Goal: Transaction & Acquisition: Download file/media

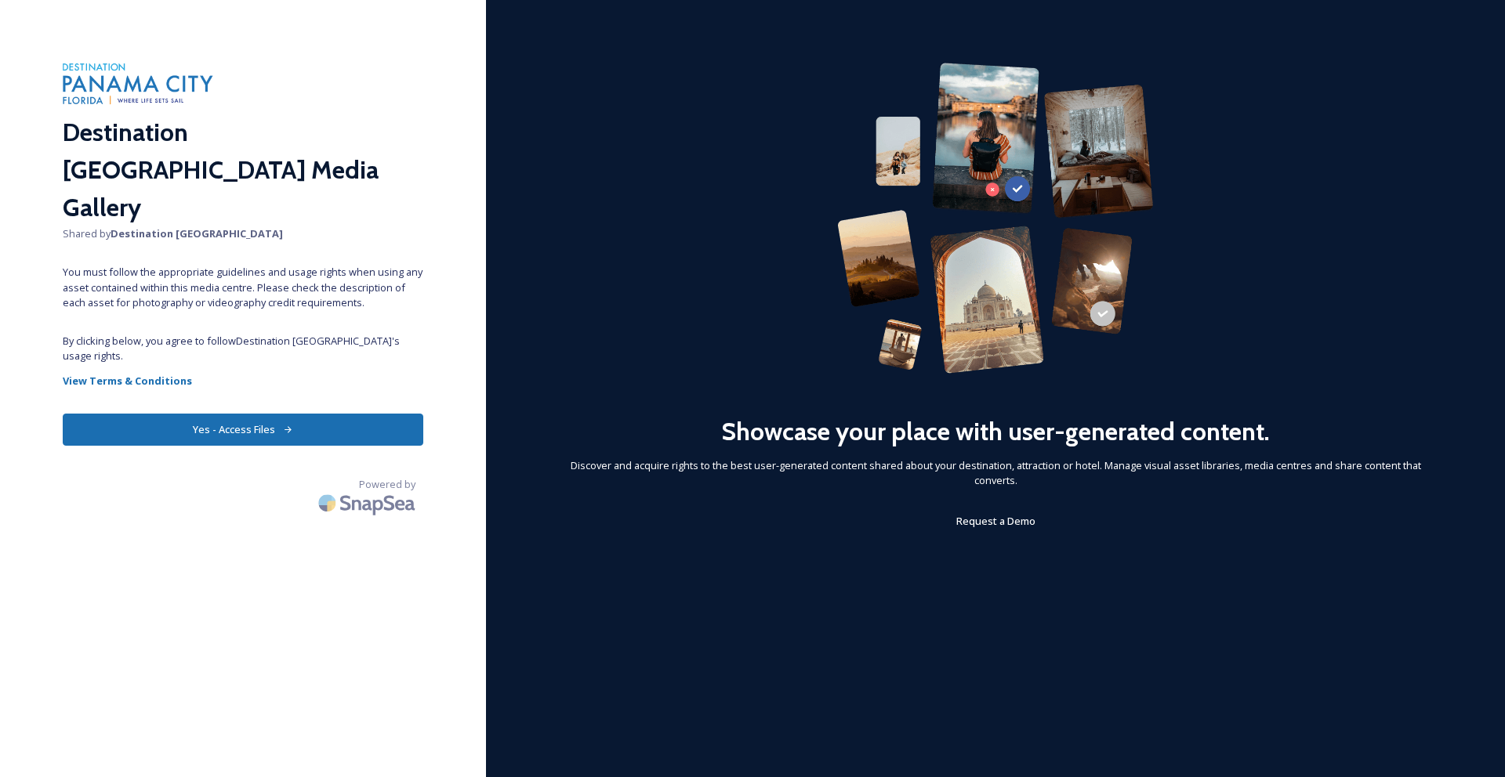
click at [322, 414] on button "Yes - Access Files" at bounding box center [243, 430] width 360 height 32
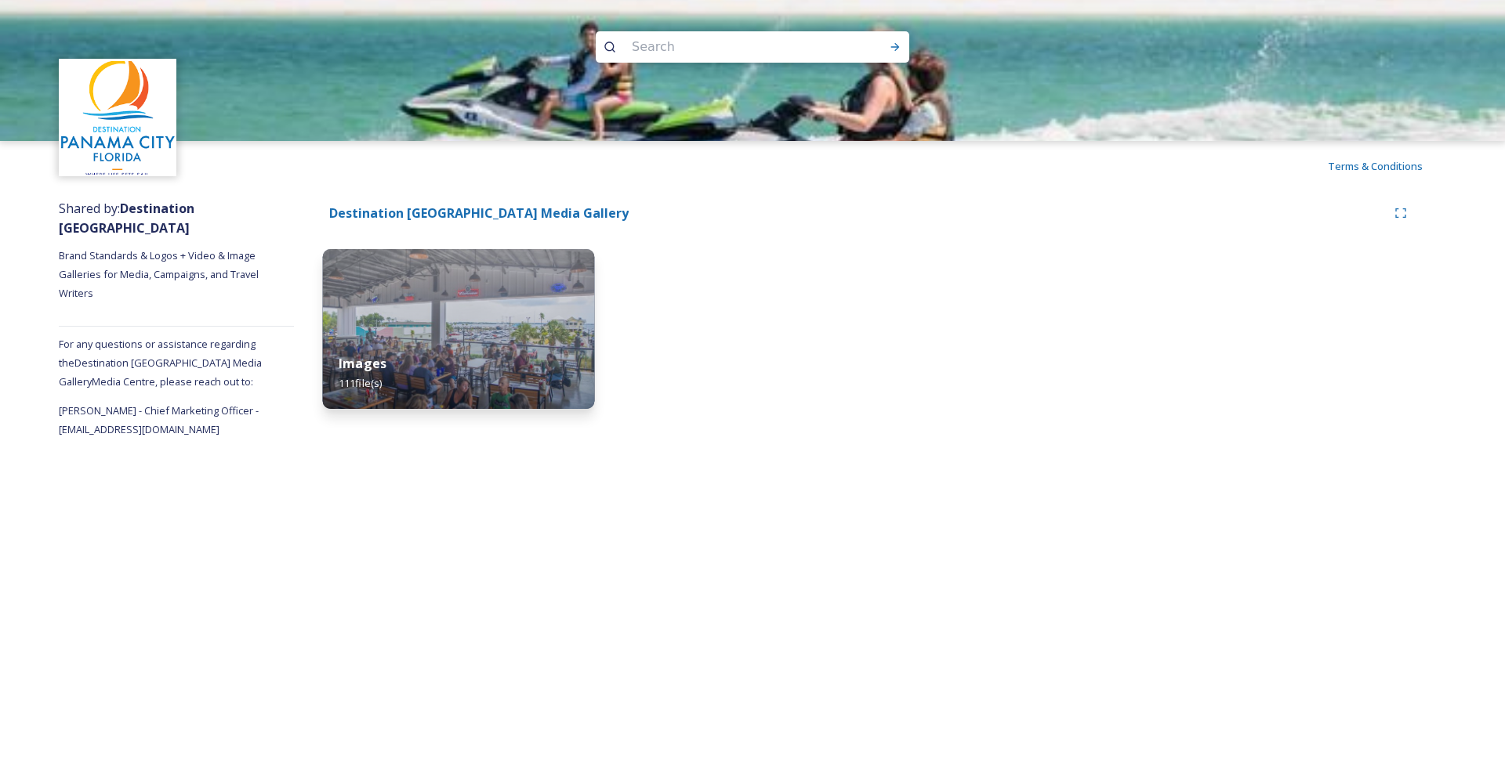
click at [489, 363] on div "Images 111 file(s)" at bounding box center [459, 373] width 272 height 71
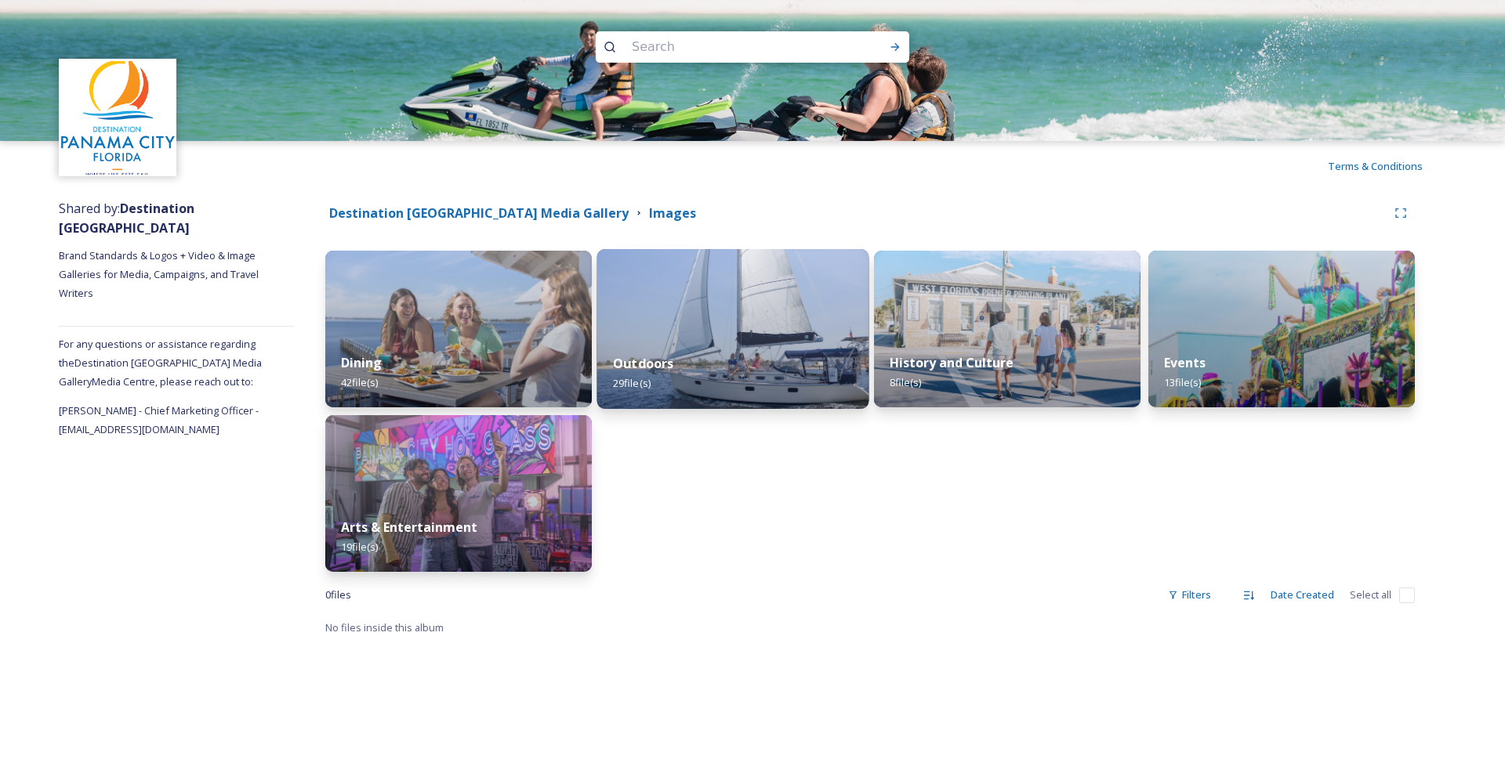
click at [761, 321] on img at bounding box center [733, 329] width 272 height 160
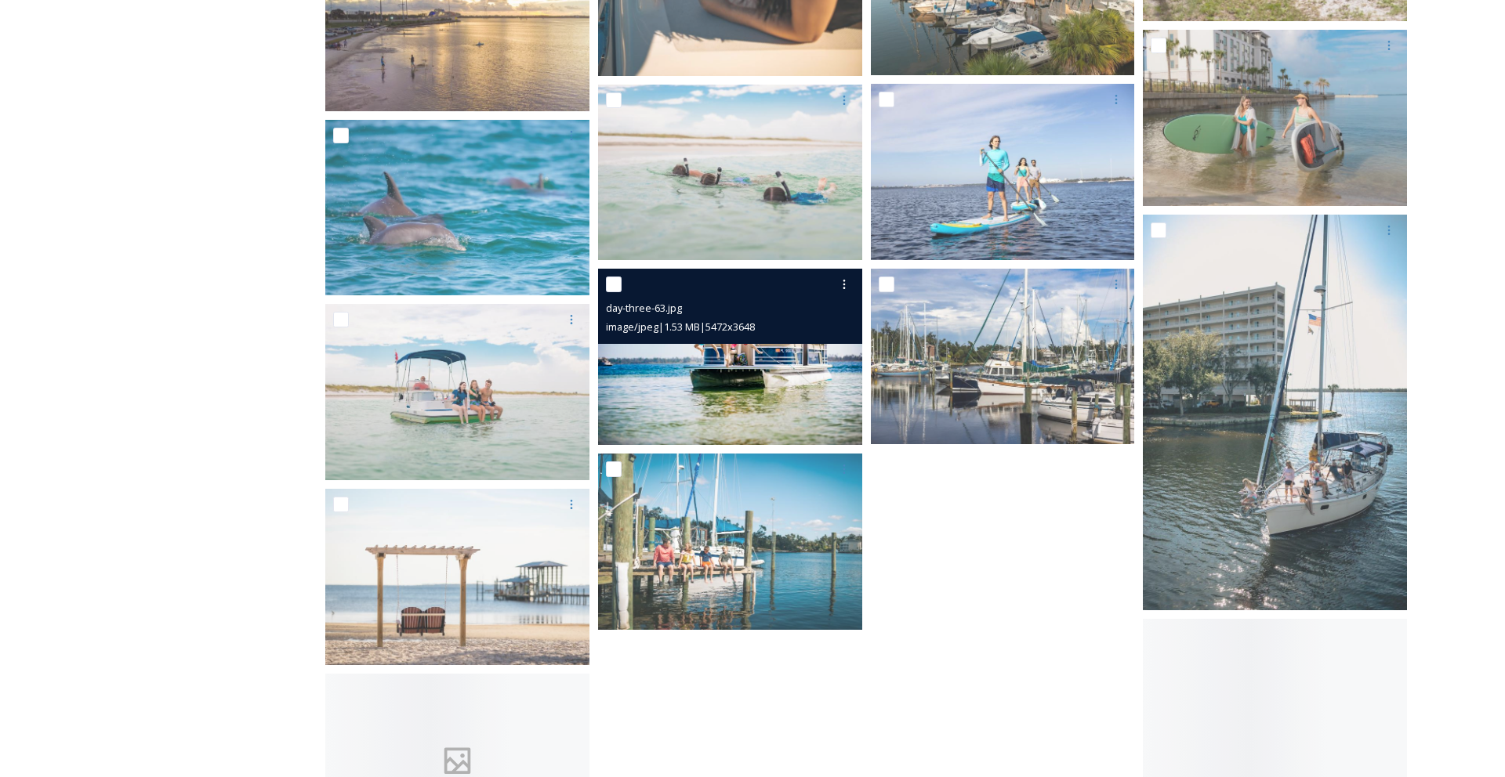
scroll to position [1197, 0]
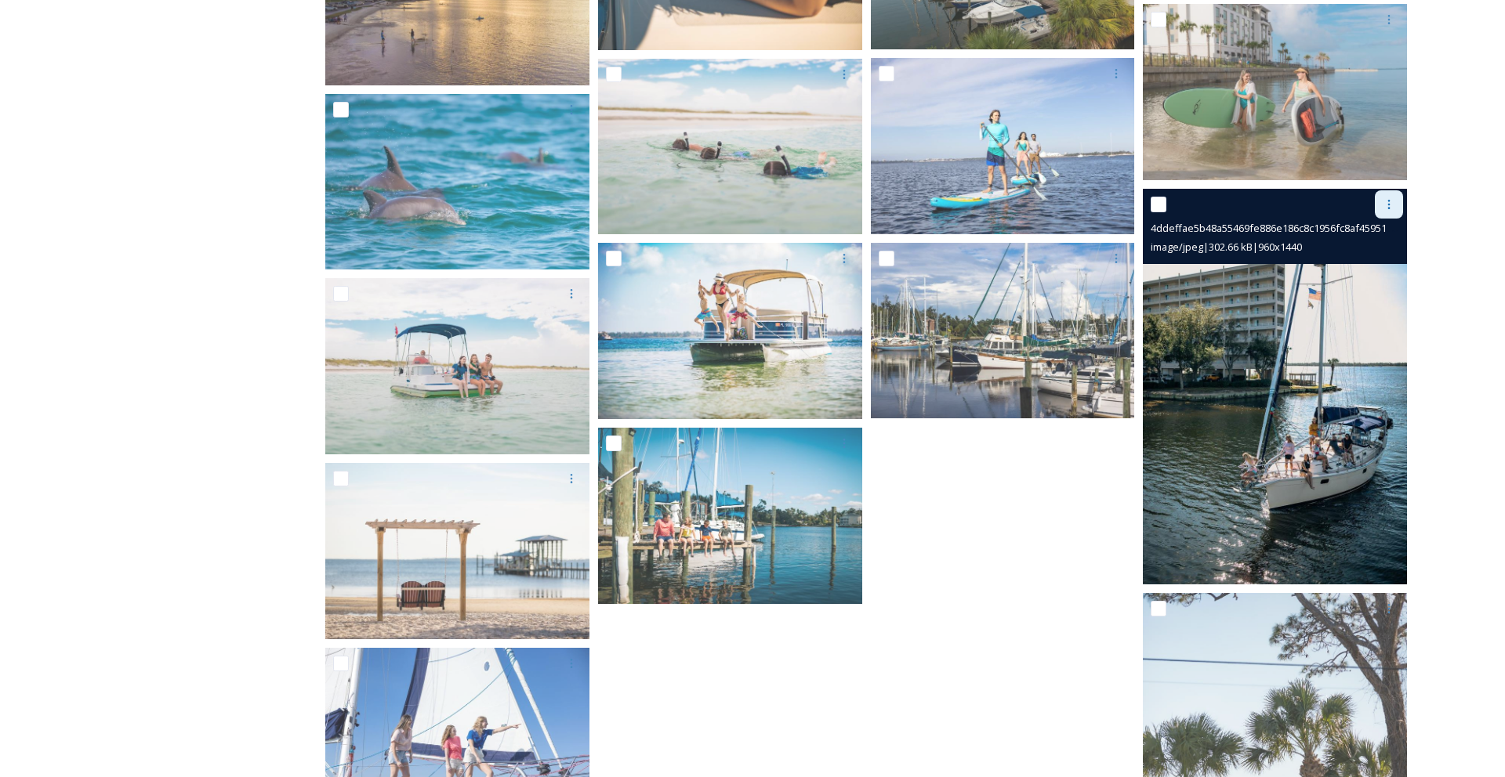
click at [1387, 200] on icon at bounding box center [1388, 204] width 13 height 13
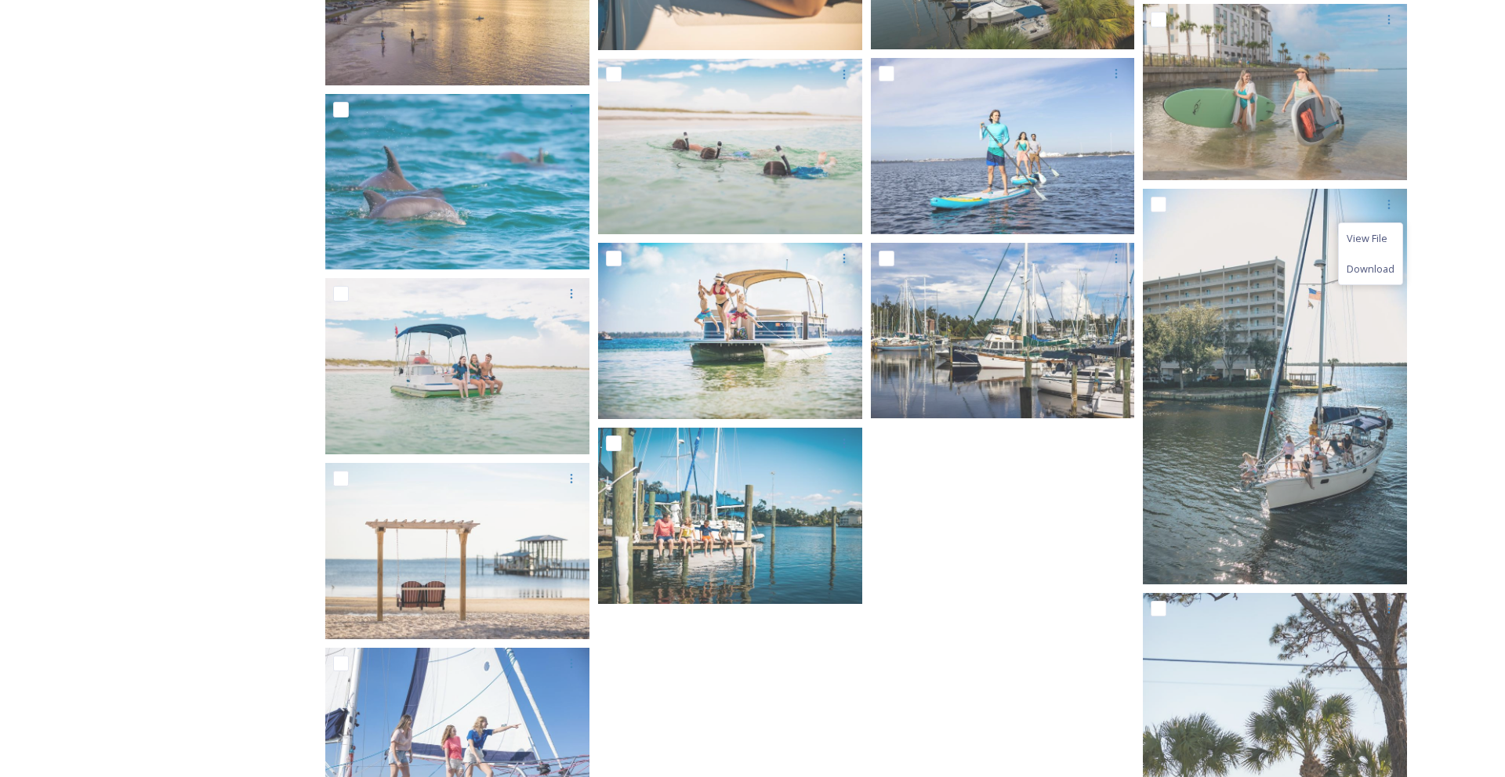
click at [151, 487] on div "Shared by: Destination Panama City Brand Standards & Logos + Video & Image Gall…" at bounding box center [176, 9] width 235 height 2030
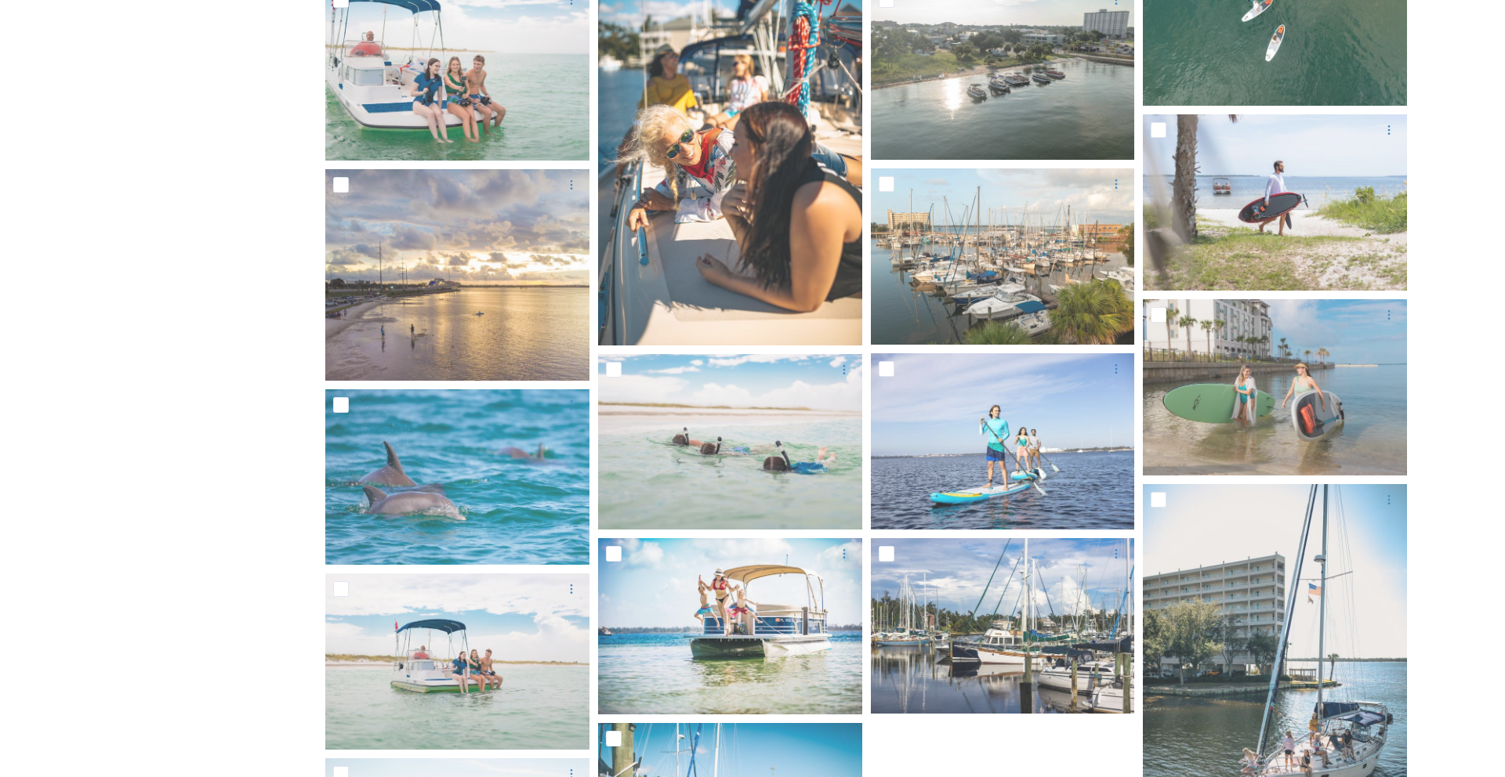
scroll to position [751, 0]
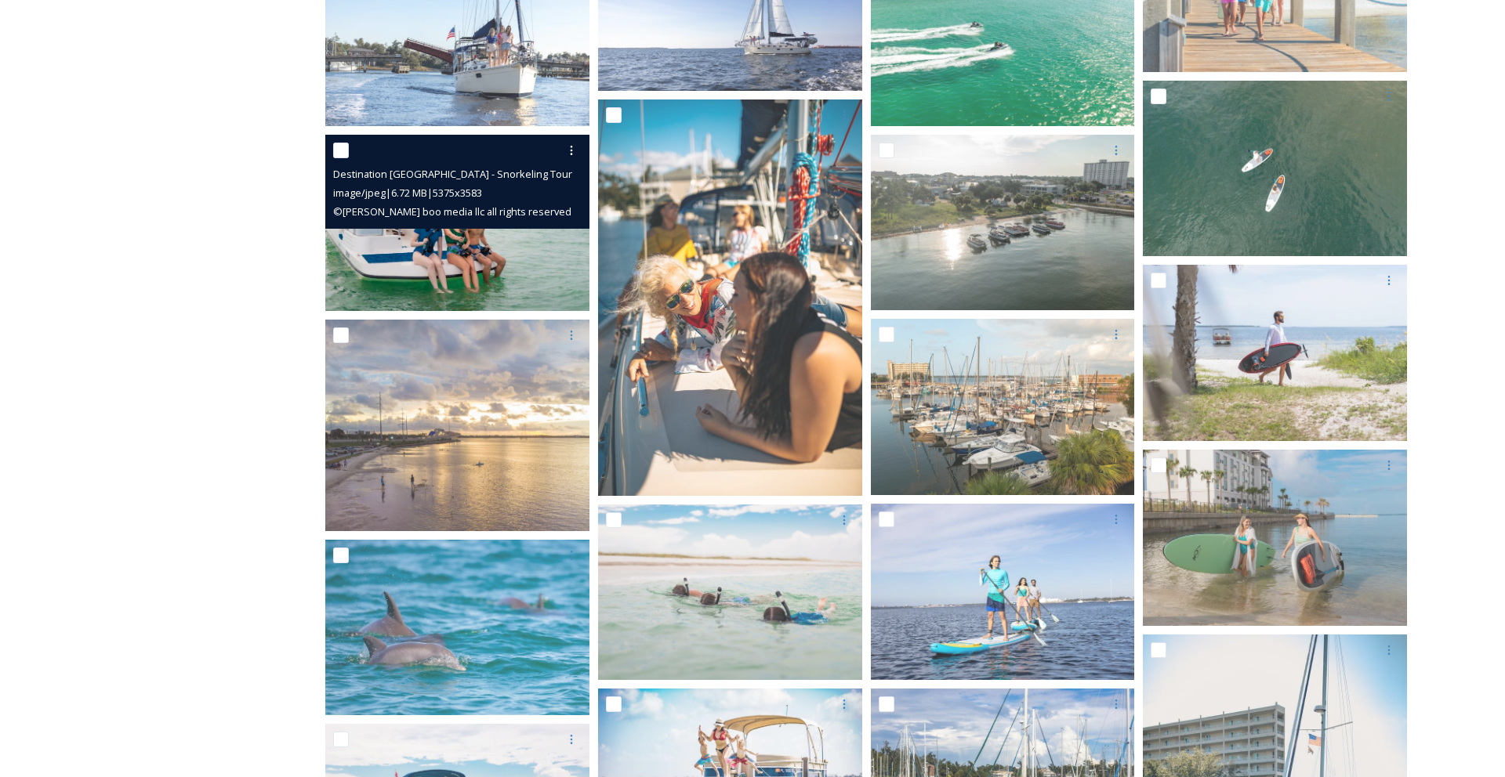
click at [520, 283] on img at bounding box center [457, 223] width 264 height 176
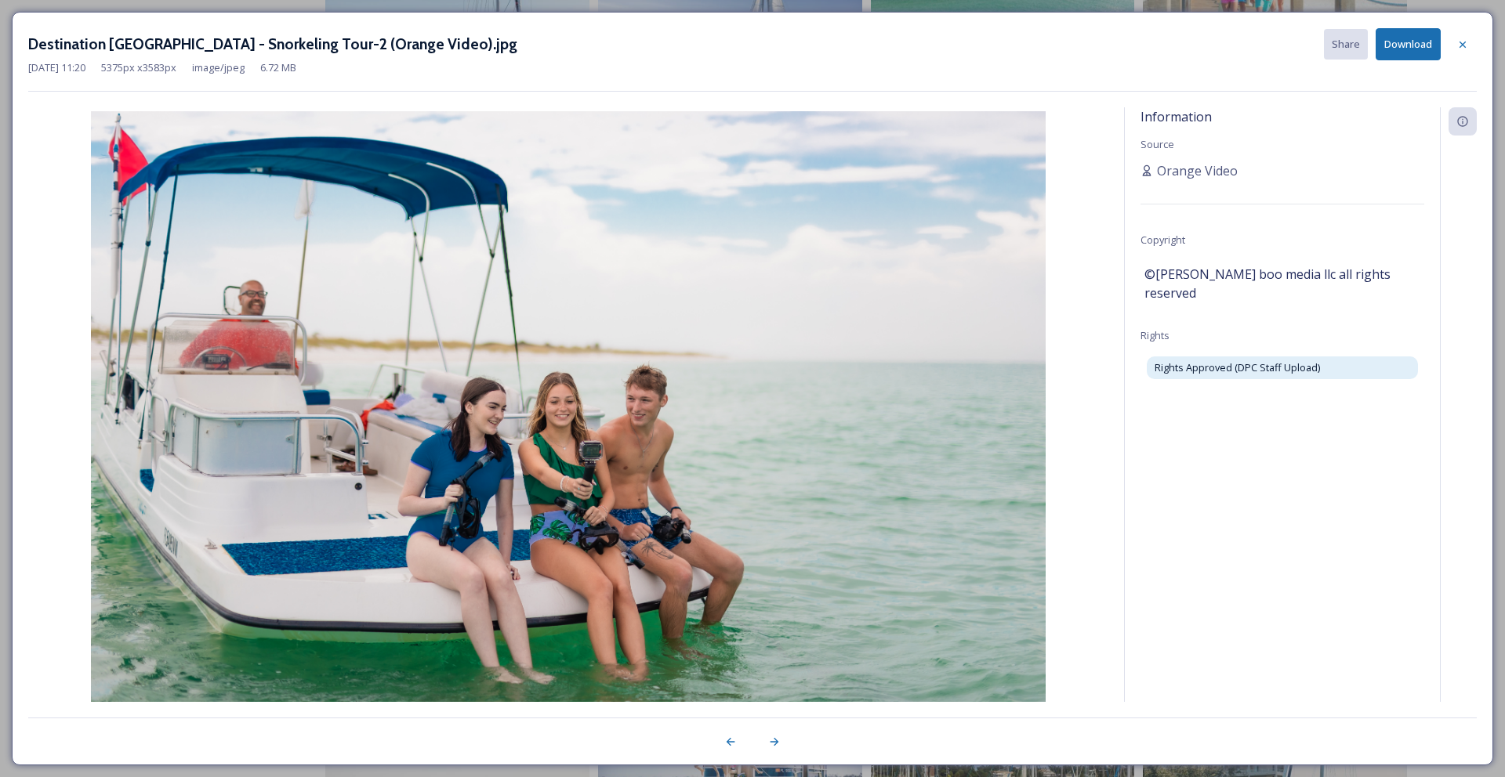
click at [1454, 41] on div at bounding box center [1462, 45] width 28 height 28
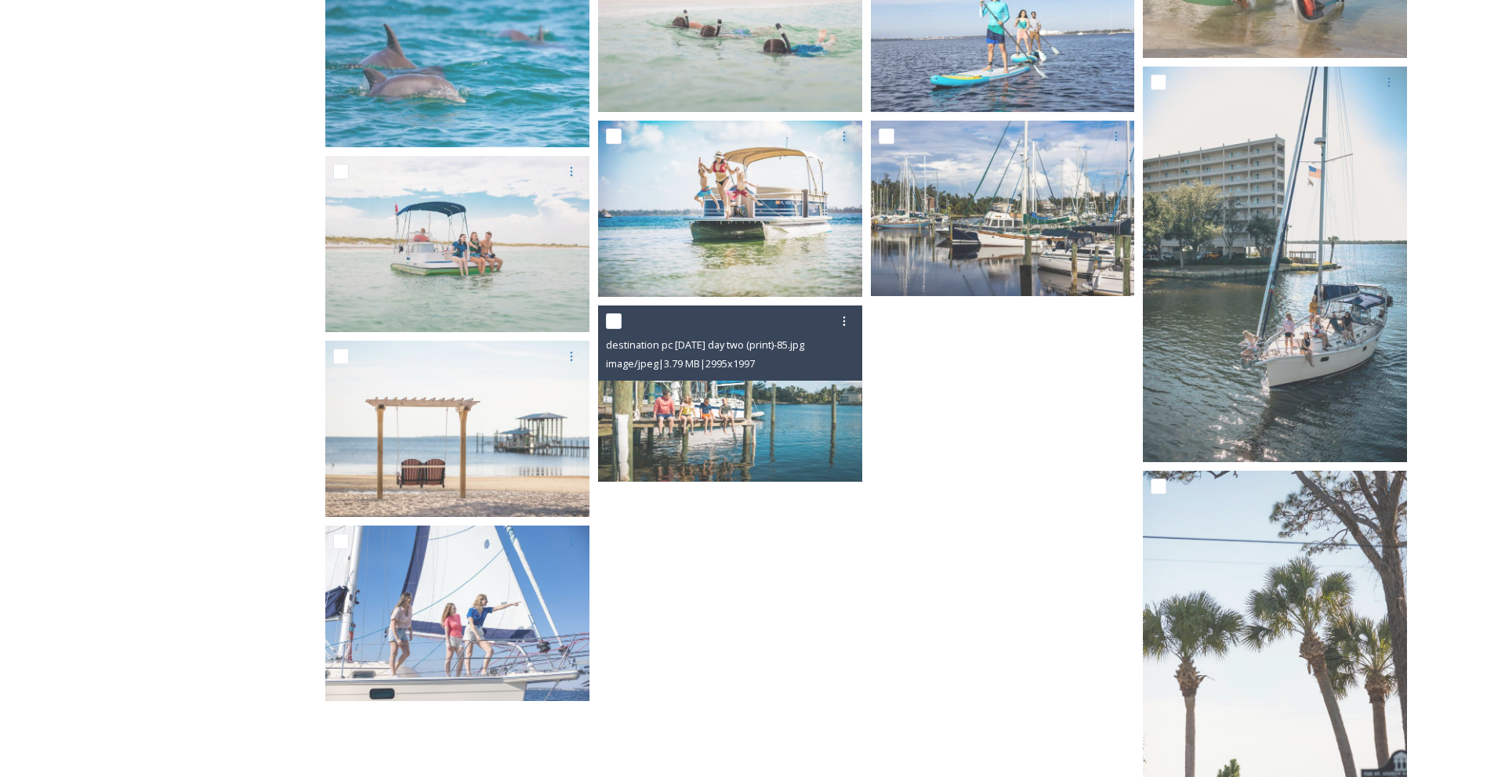
scroll to position [1444, 0]
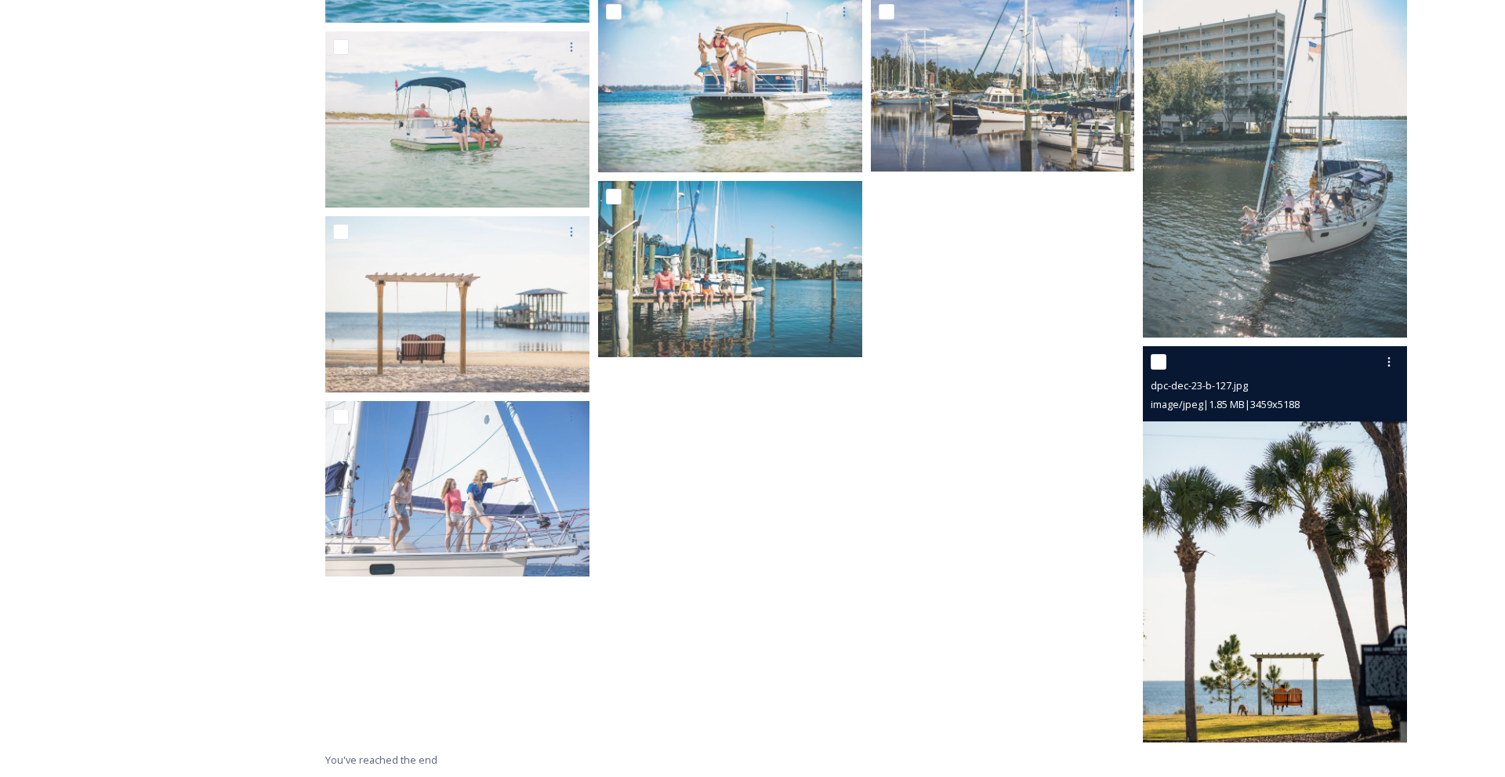
click at [1287, 469] on img at bounding box center [1275, 544] width 264 height 397
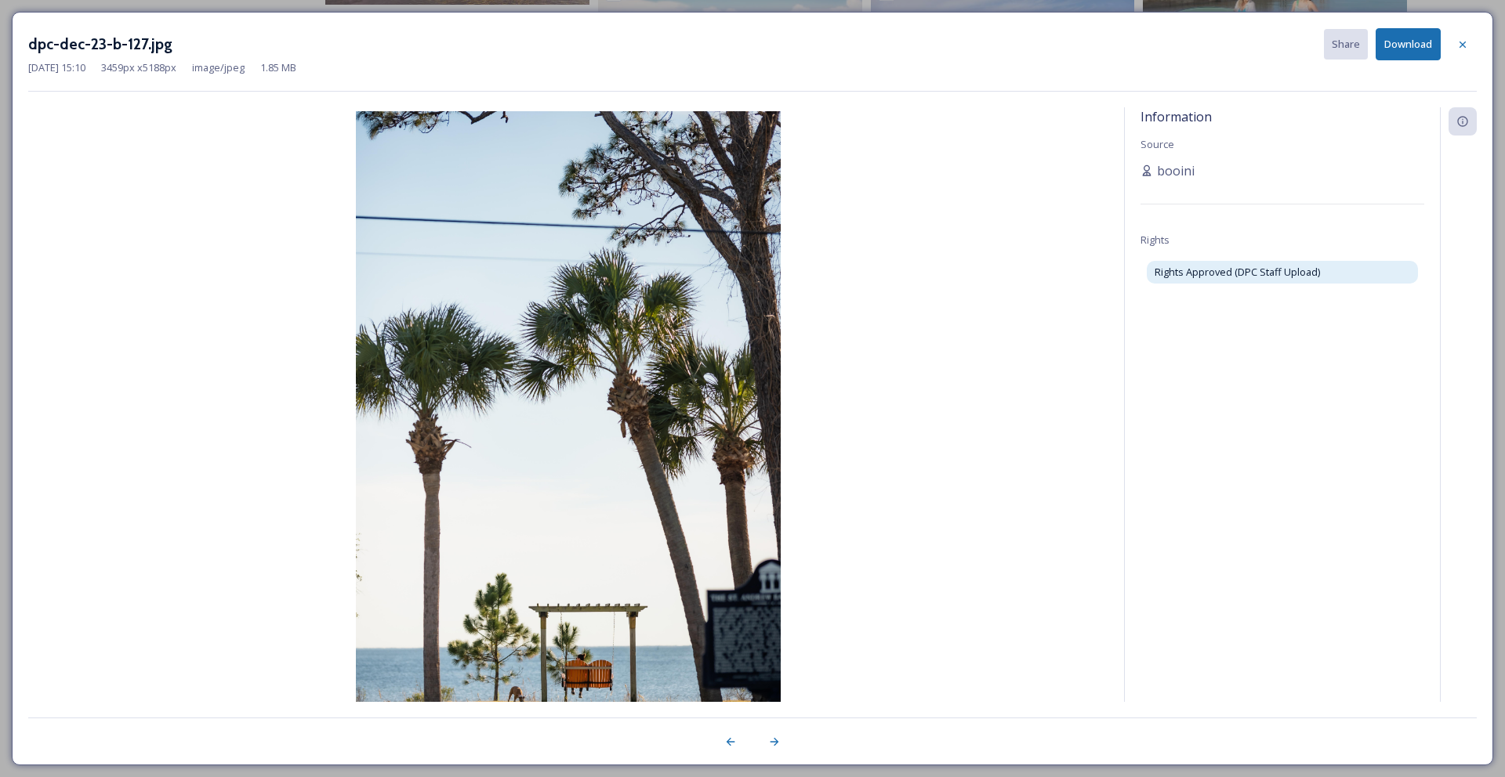
click at [1401, 39] on button "Download" at bounding box center [1407, 44] width 65 height 32
click at [1465, 42] on icon at bounding box center [1462, 44] width 6 height 6
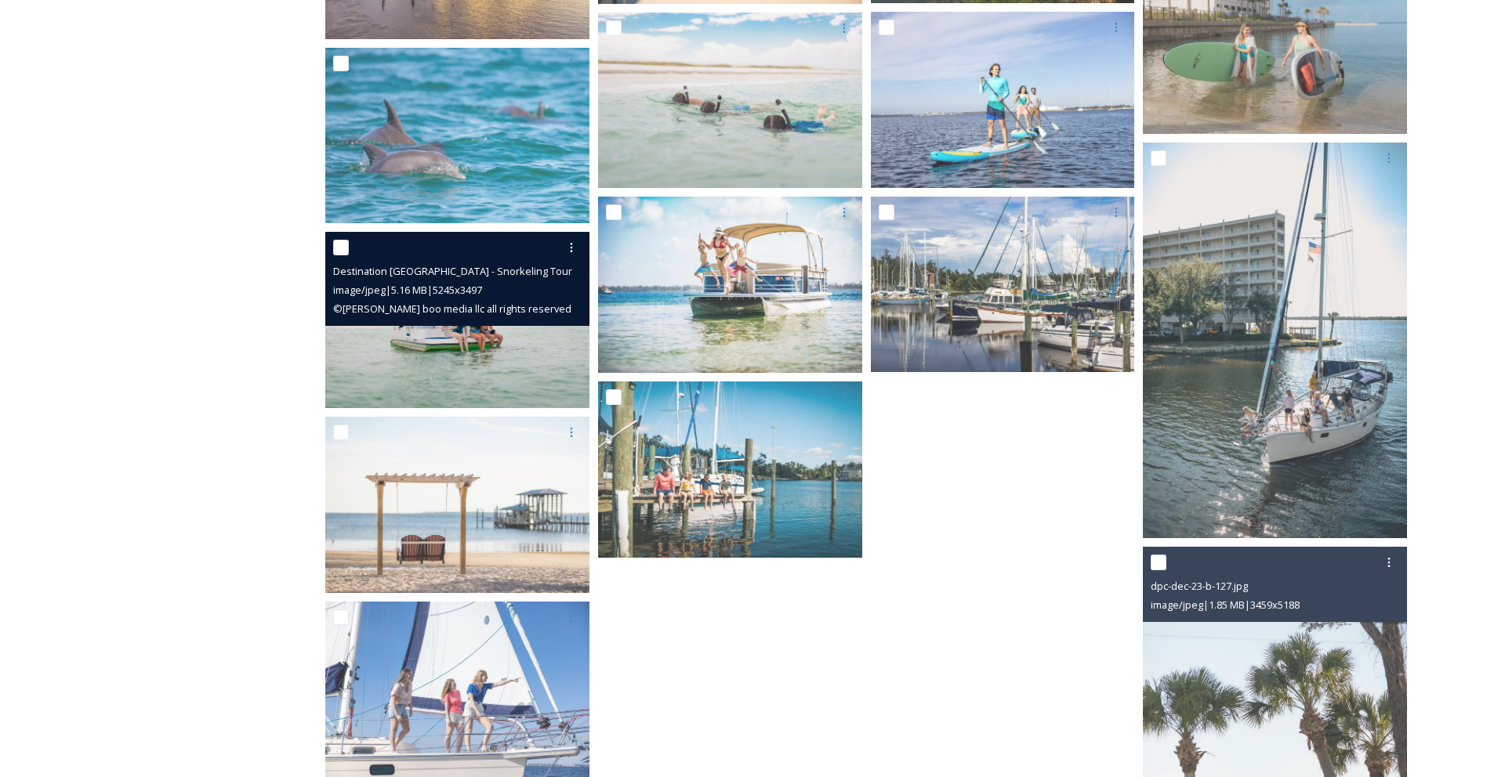
scroll to position [1217, 0]
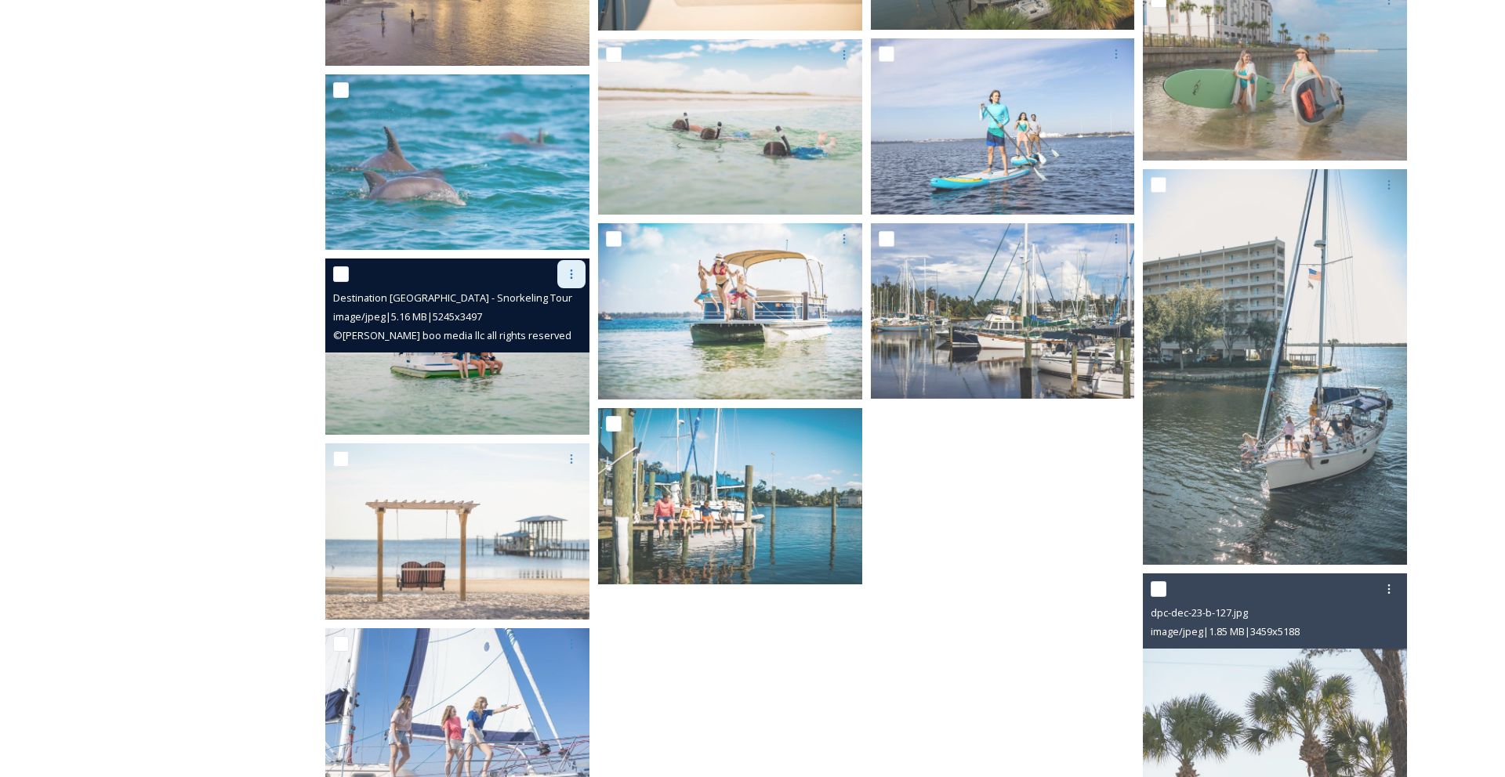
click at [572, 270] on icon at bounding box center [571, 274] width 13 height 13
click at [485, 275] on div at bounding box center [459, 274] width 252 height 28
click at [571, 275] on icon at bounding box center [571, 273] width 13 height 13
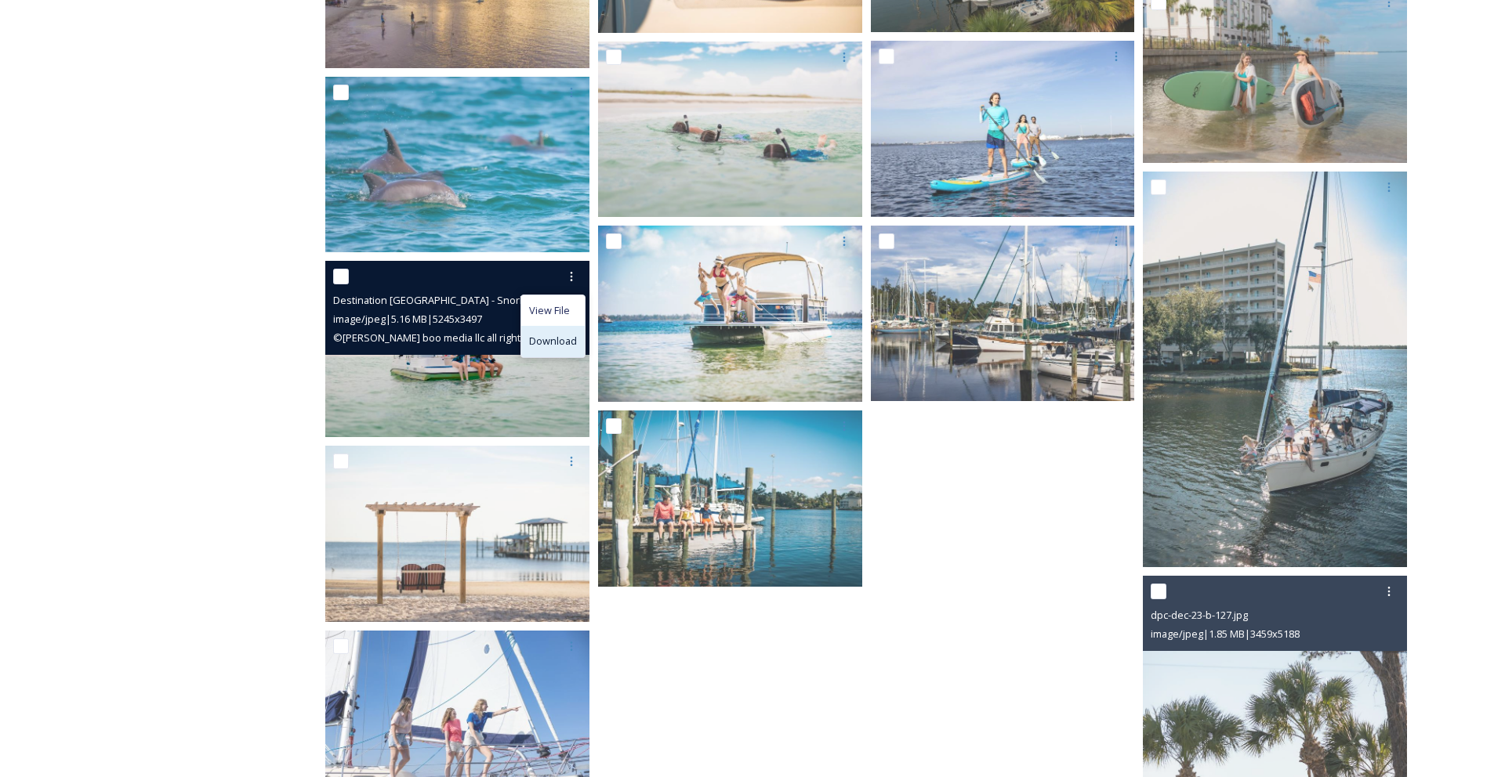
click at [556, 342] on span "Download" at bounding box center [553, 341] width 48 height 15
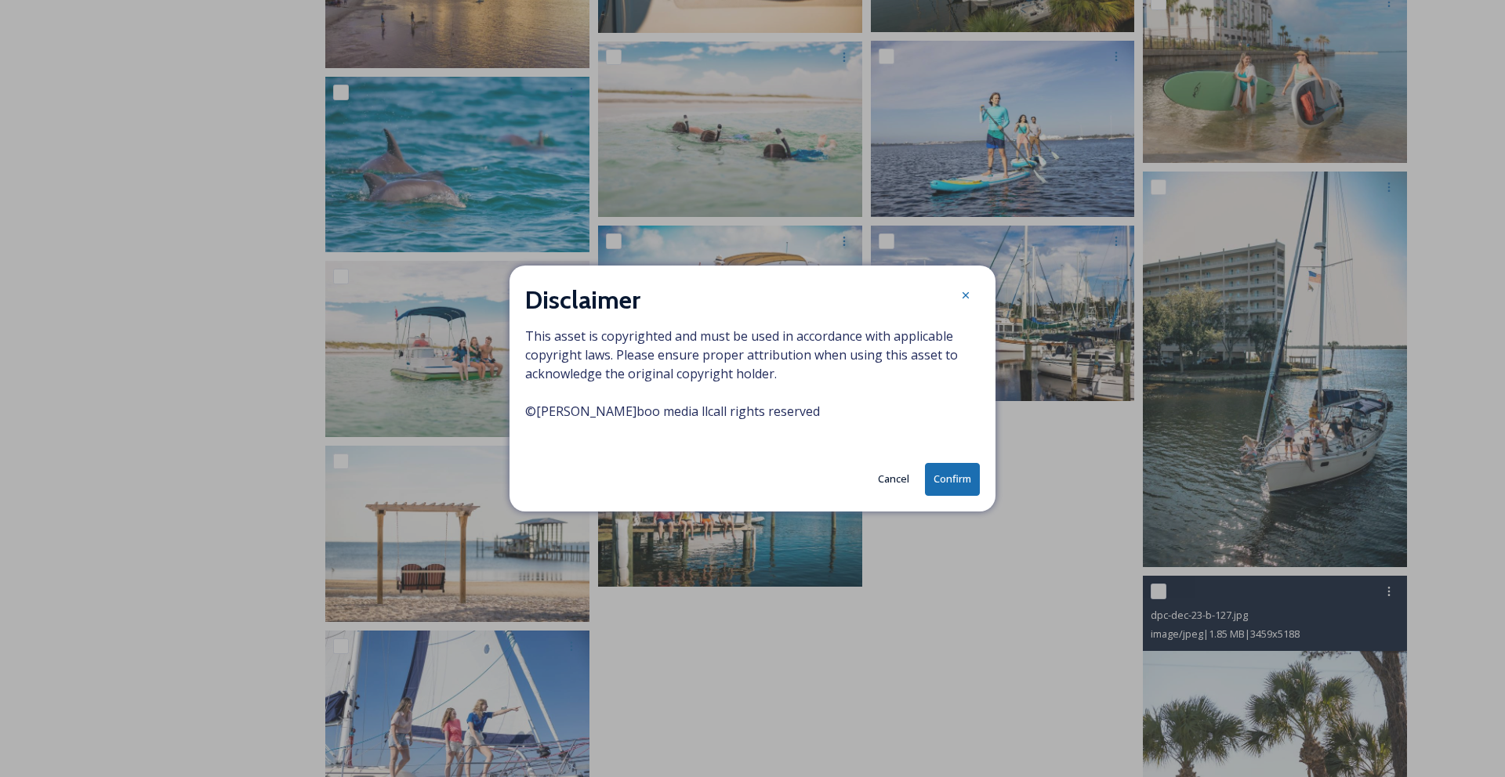
click at [964, 476] on button "Confirm" at bounding box center [952, 479] width 55 height 32
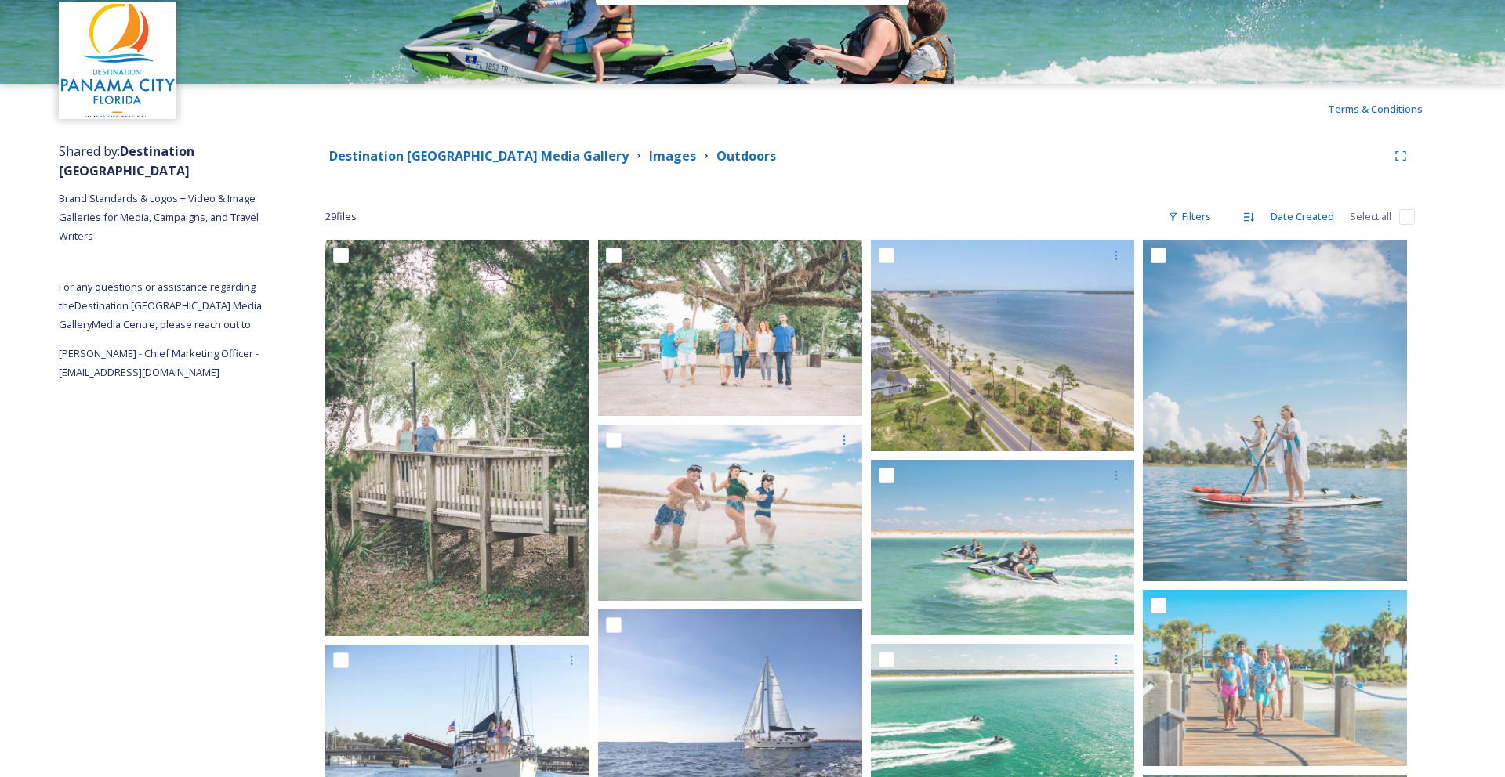
scroll to position [0, 0]
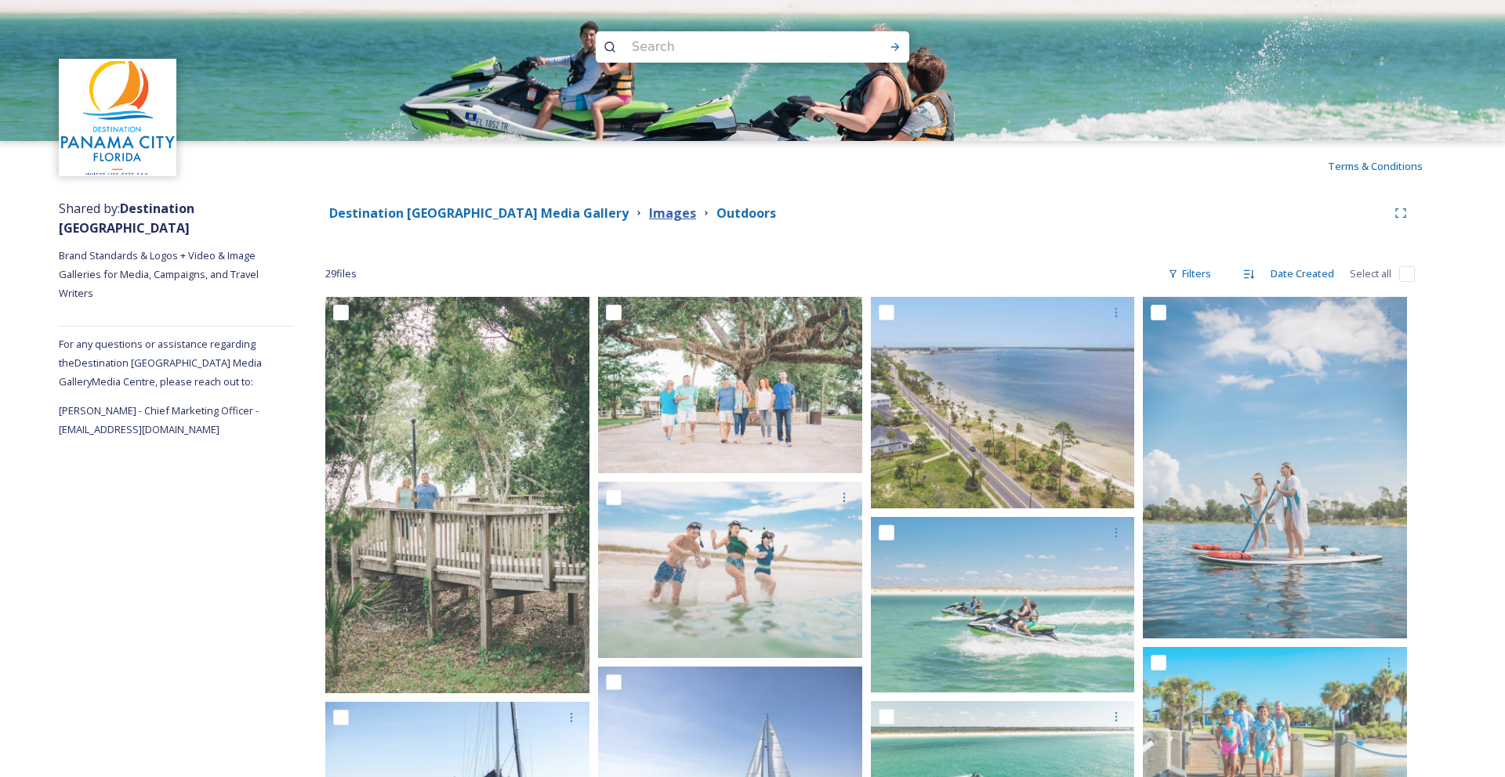
click at [649, 217] on strong "Images" at bounding box center [672, 213] width 47 height 17
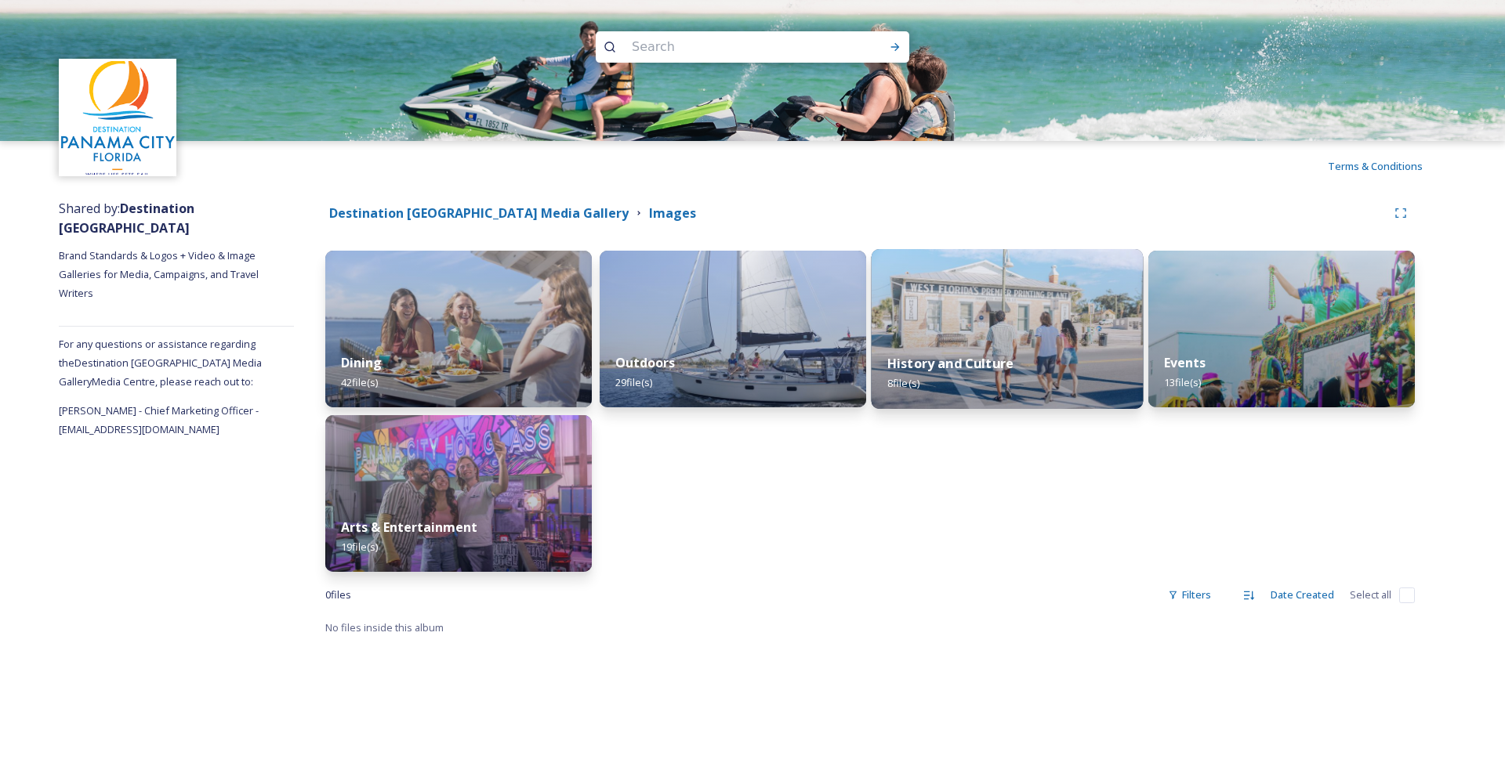
click at [1045, 303] on img at bounding box center [1007, 329] width 272 height 160
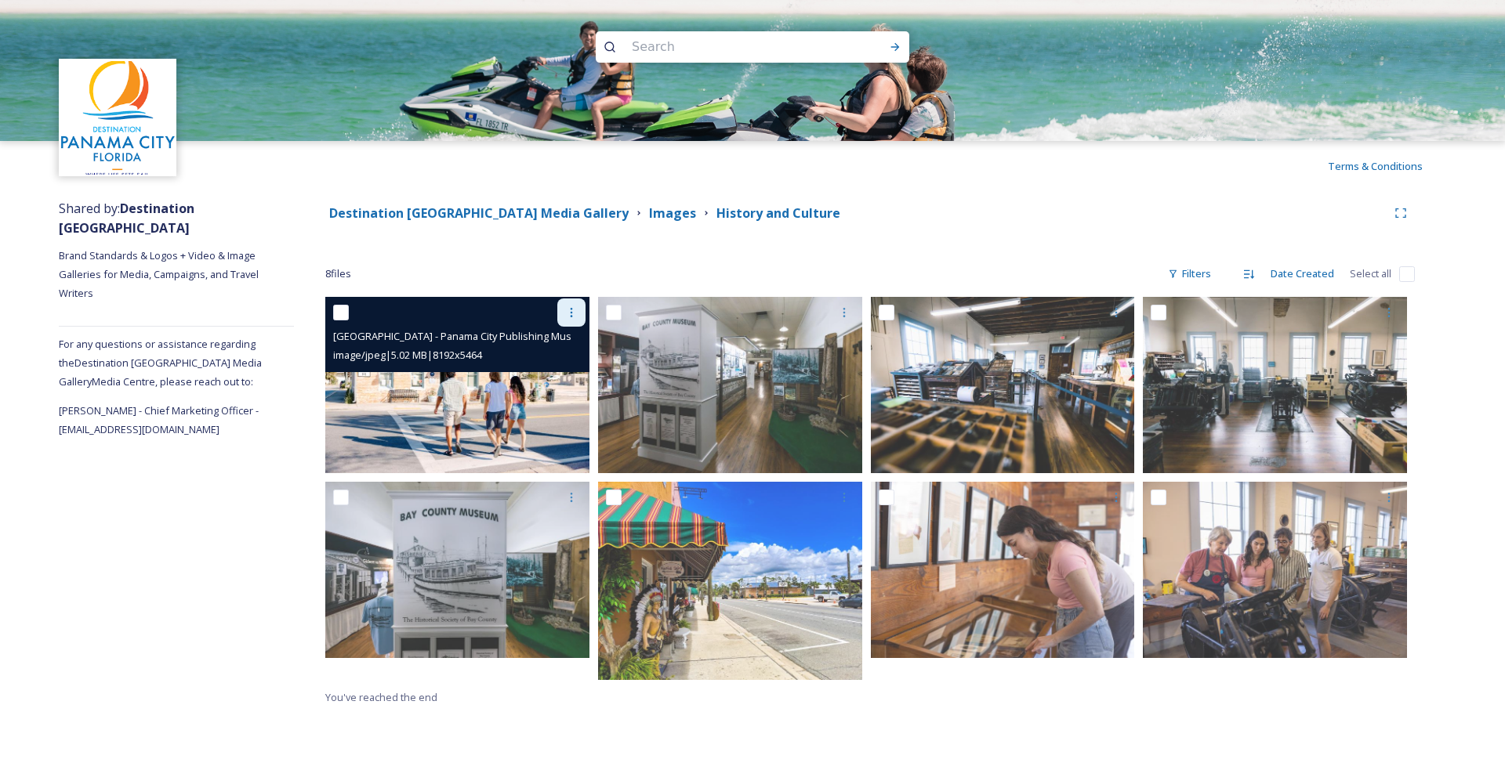
click at [571, 310] on icon at bounding box center [571, 312] width 13 height 13
click at [559, 375] on span "Download" at bounding box center [553, 377] width 48 height 15
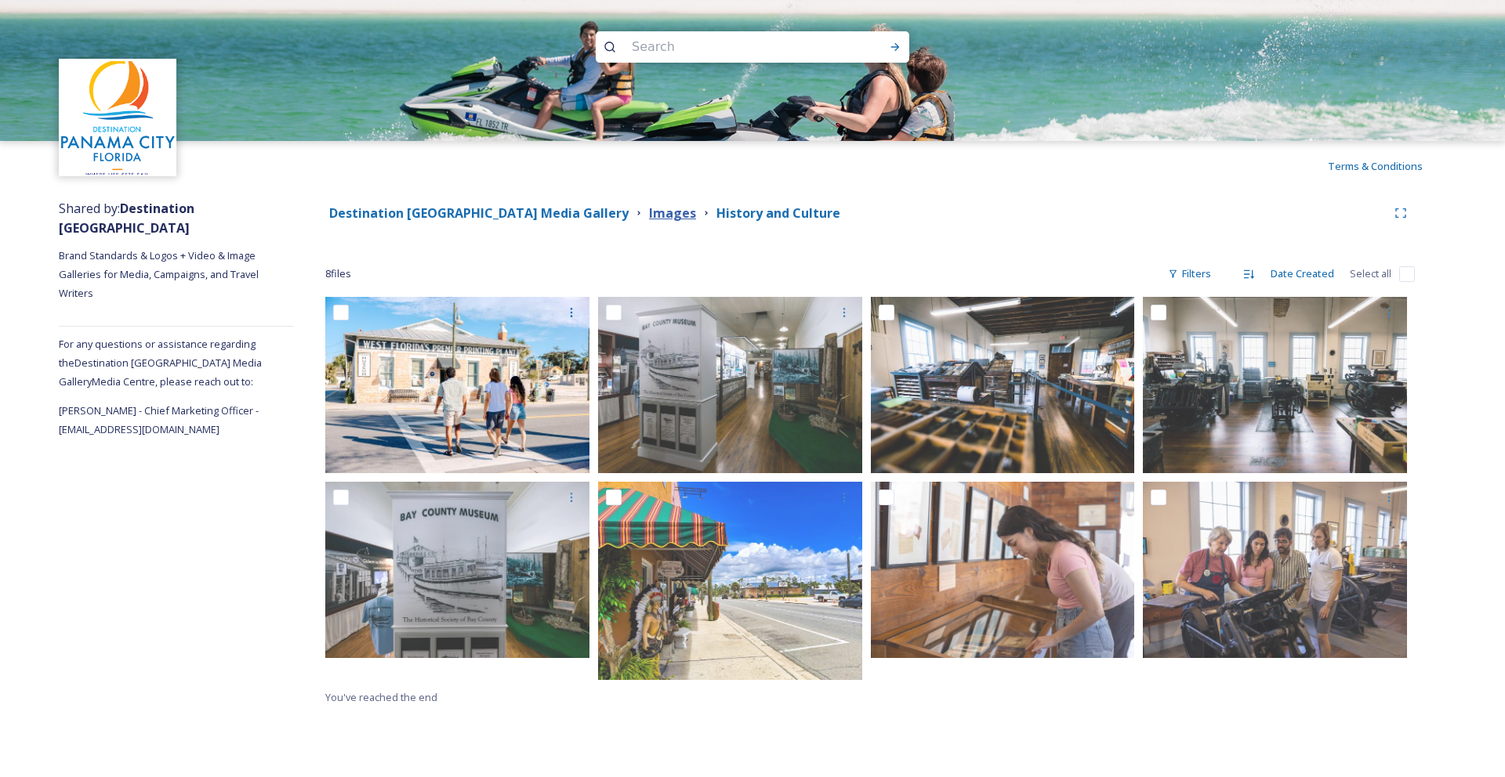
click at [649, 215] on strong "Images" at bounding box center [672, 213] width 47 height 17
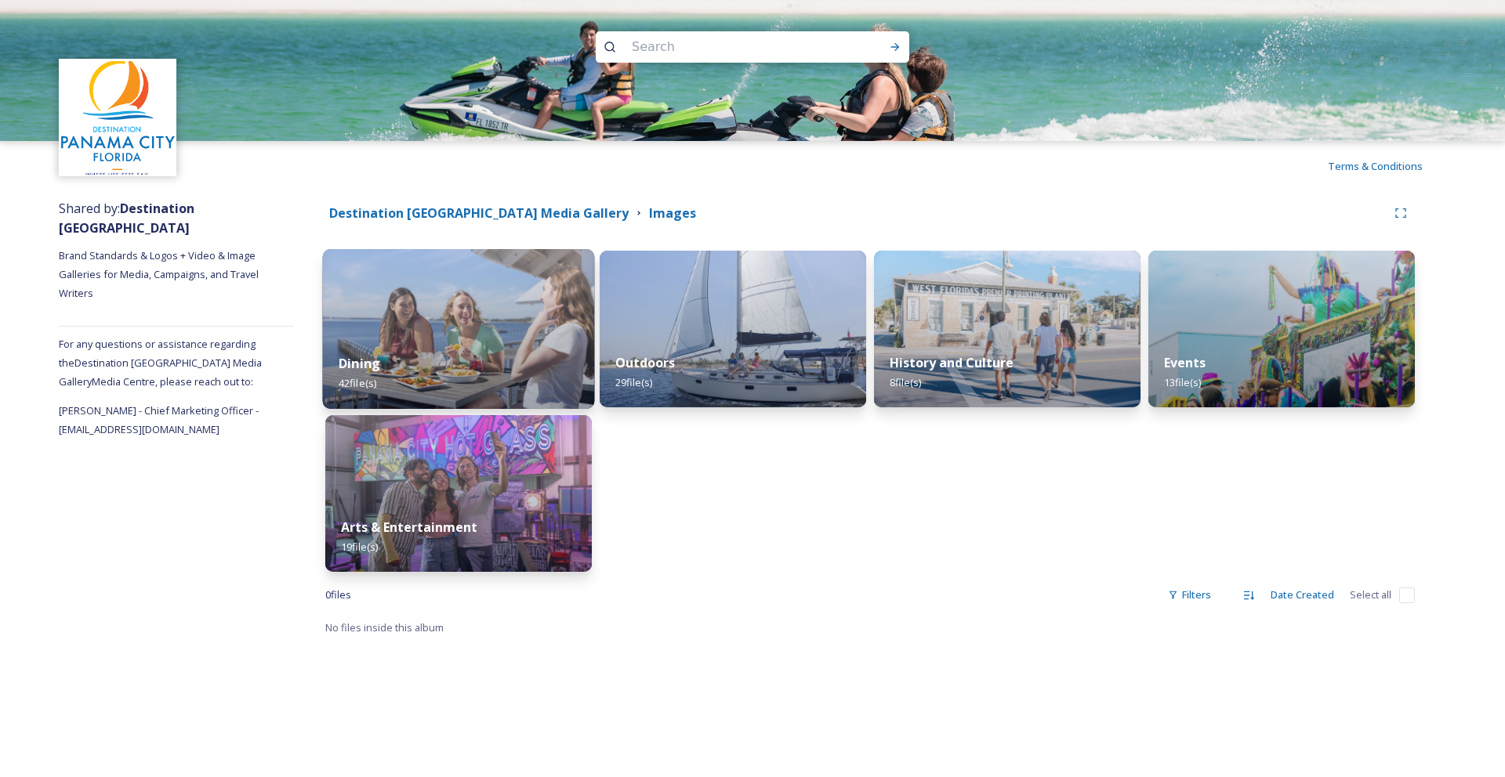
click at [472, 350] on div "Dining 42 file(s)" at bounding box center [459, 373] width 272 height 71
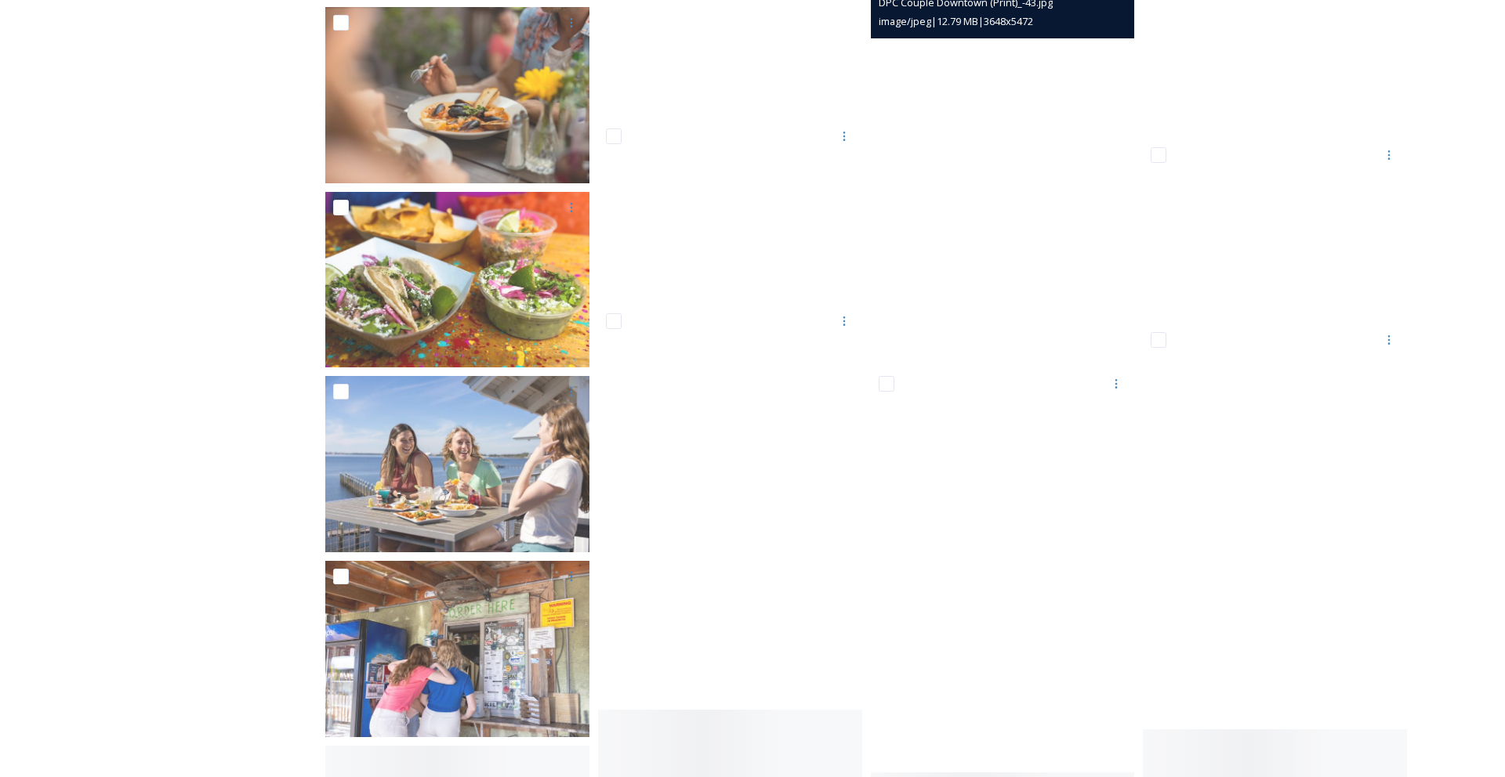
scroll to position [1577, 0]
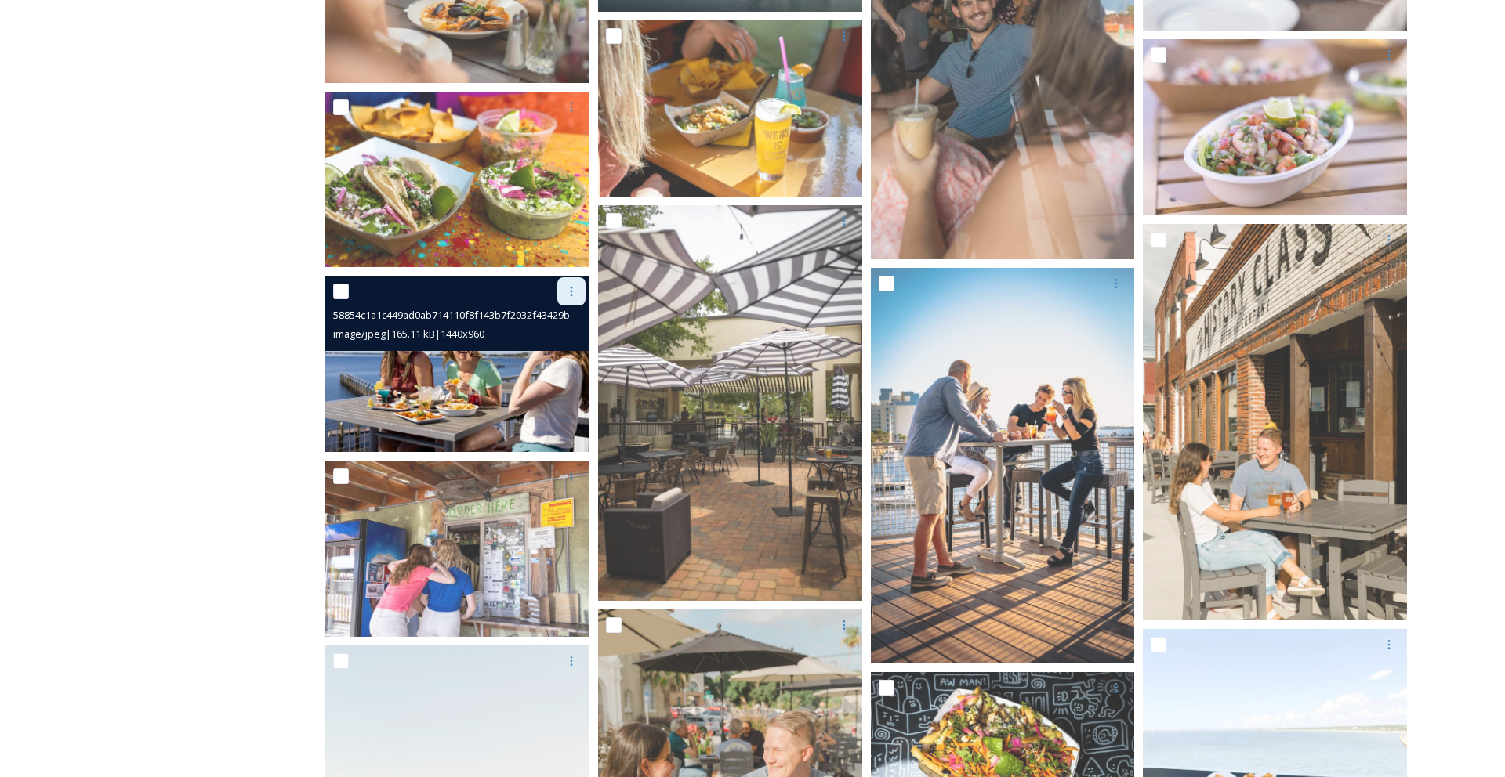
click at [567, 290] on icon at bounding box center [571, 291] width 13 height 13
click at [574, 362] on span "Download" at bounding box center [553, 356] width 48 height 15
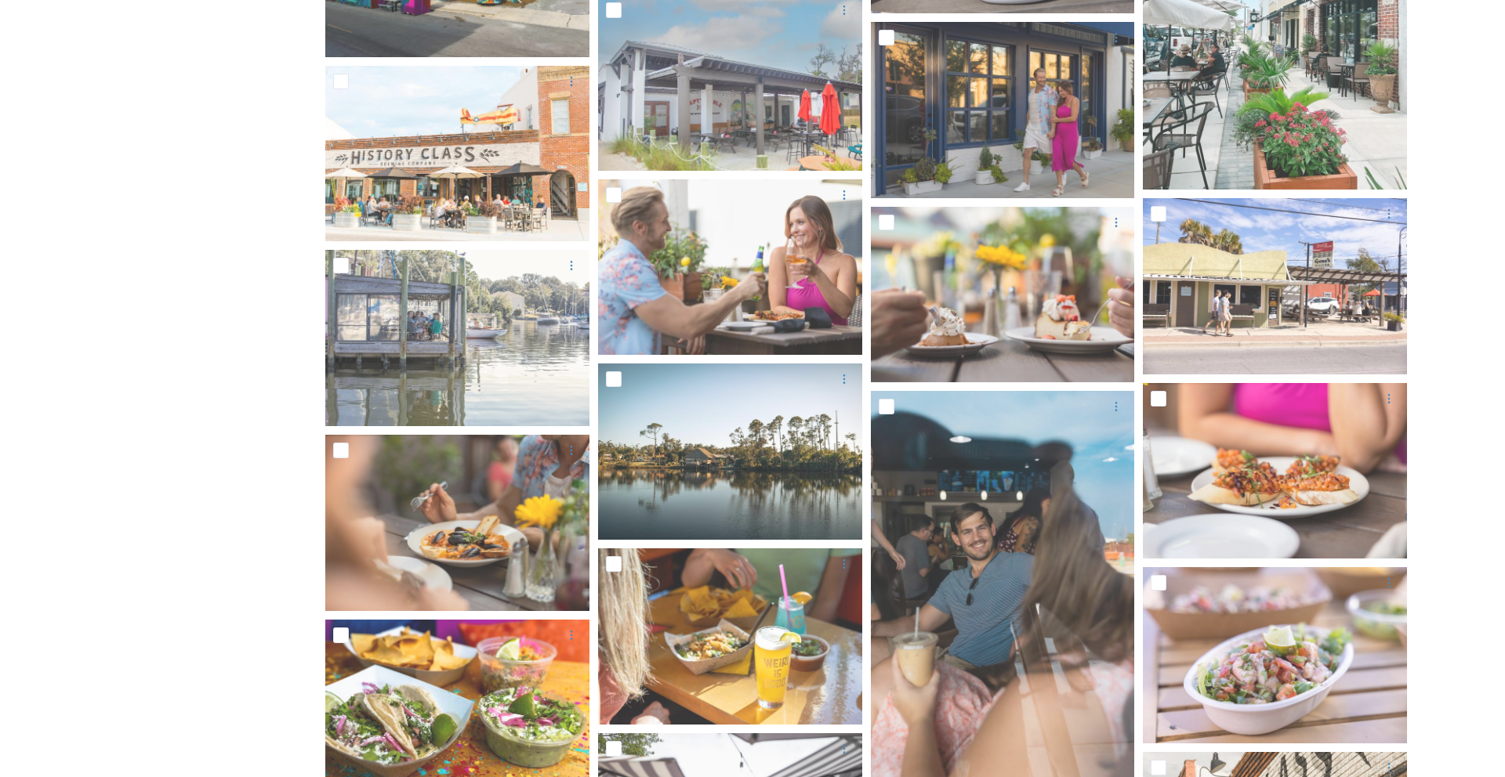
scroll to position [0, 0]
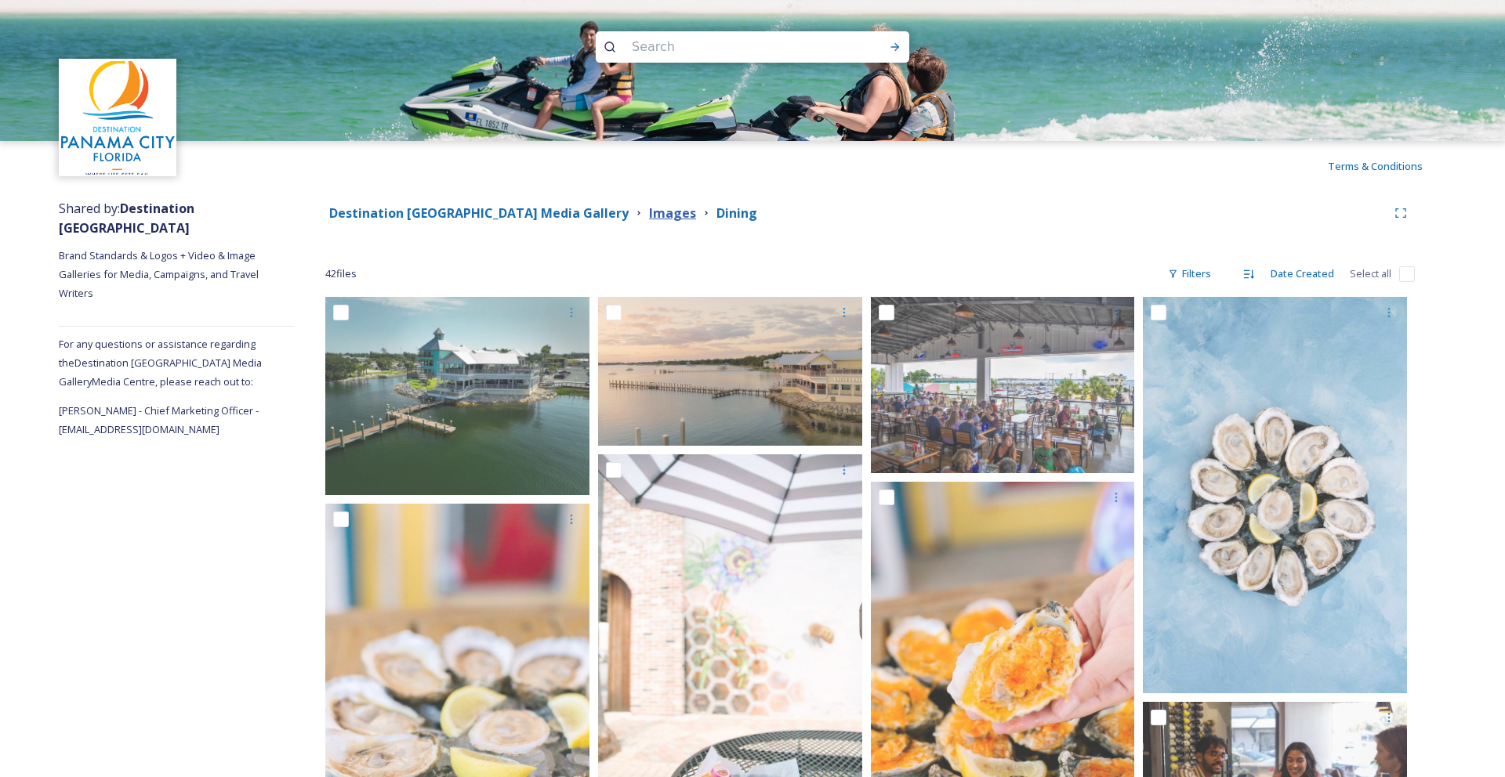
click at [649, 215] on strong "Images" at bounding box center [672, 213] width 47 height 17
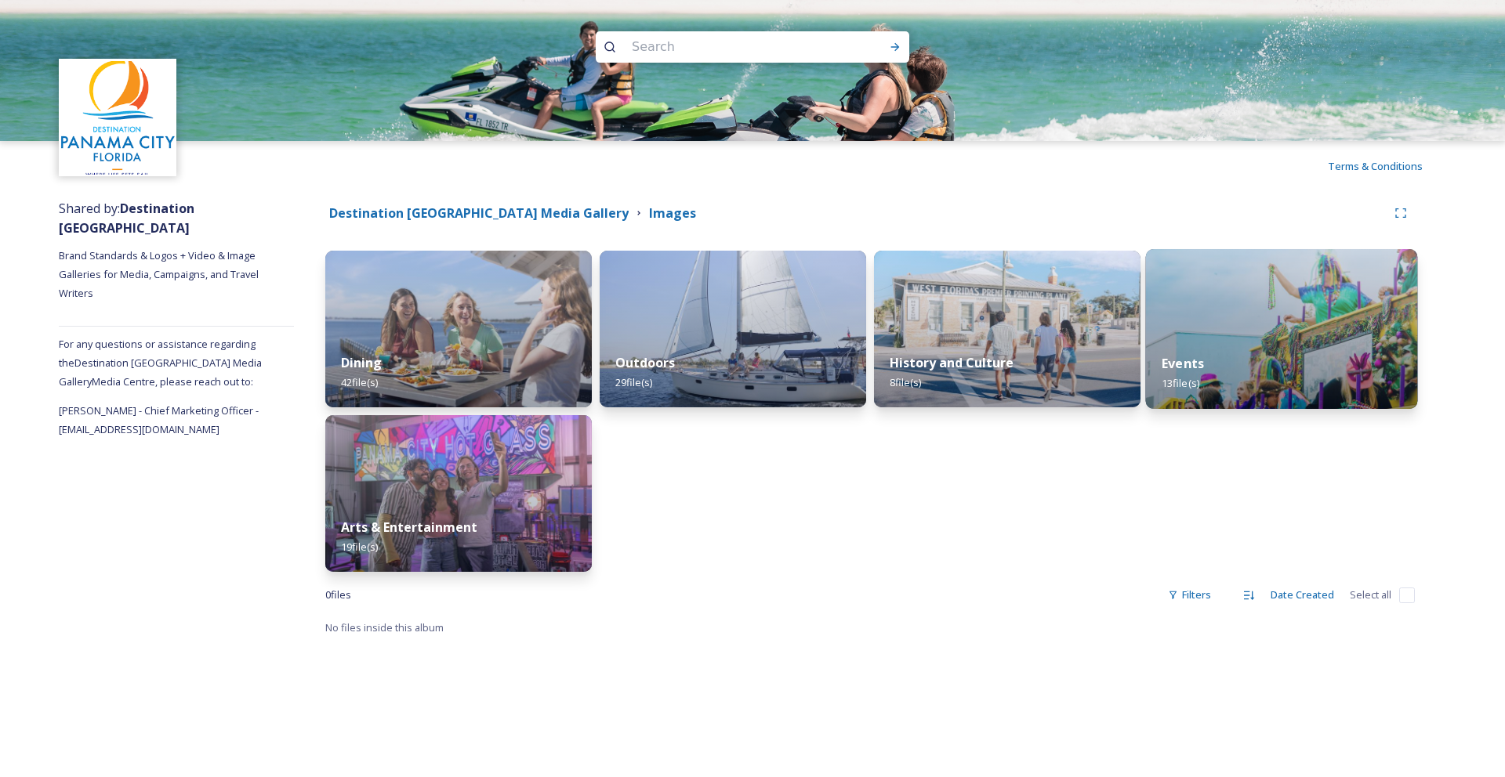
click at [1236, 355] on div "Events 13 file(s)" at bounding box center [1282, 373] width 272 height 71
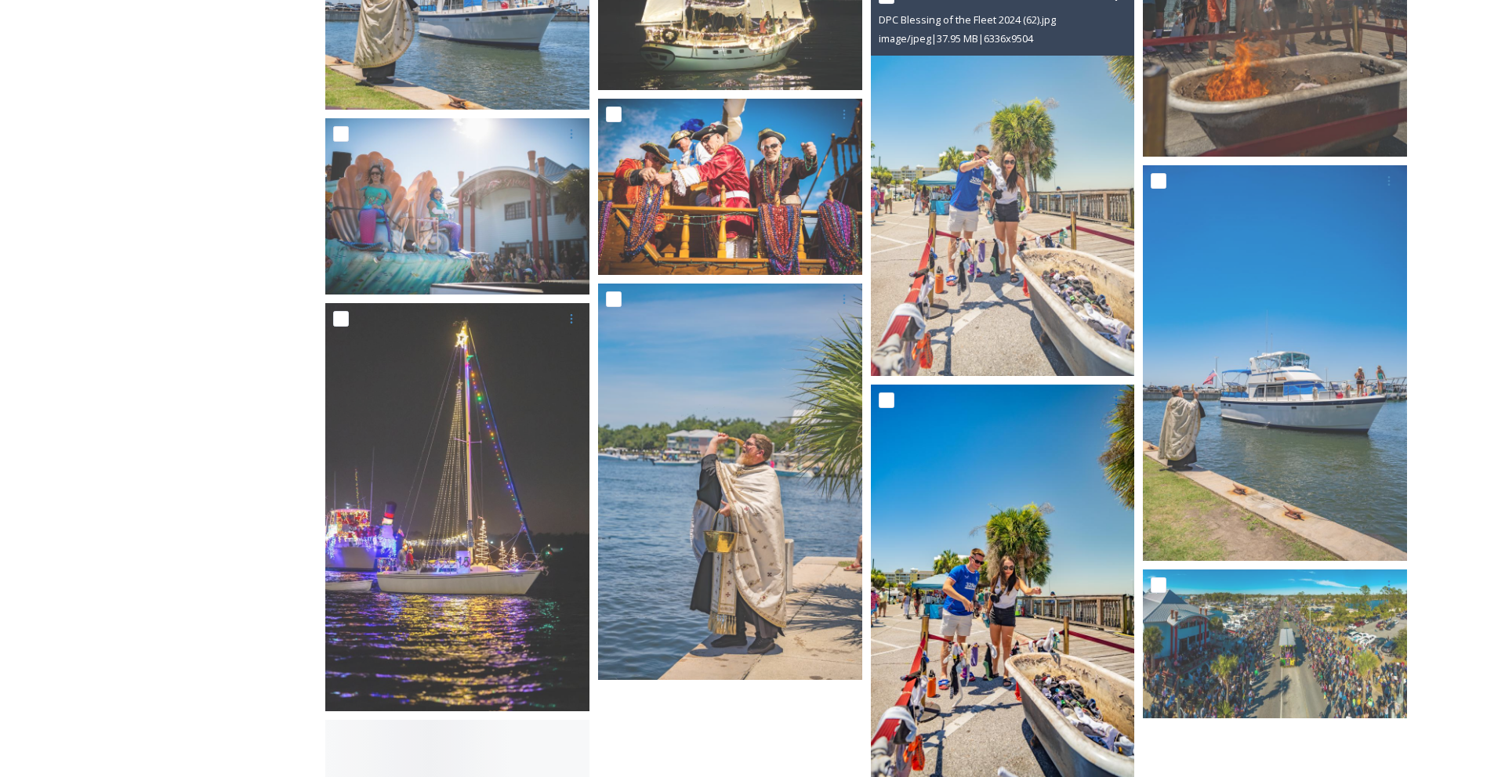
scroll to position [600, 0]
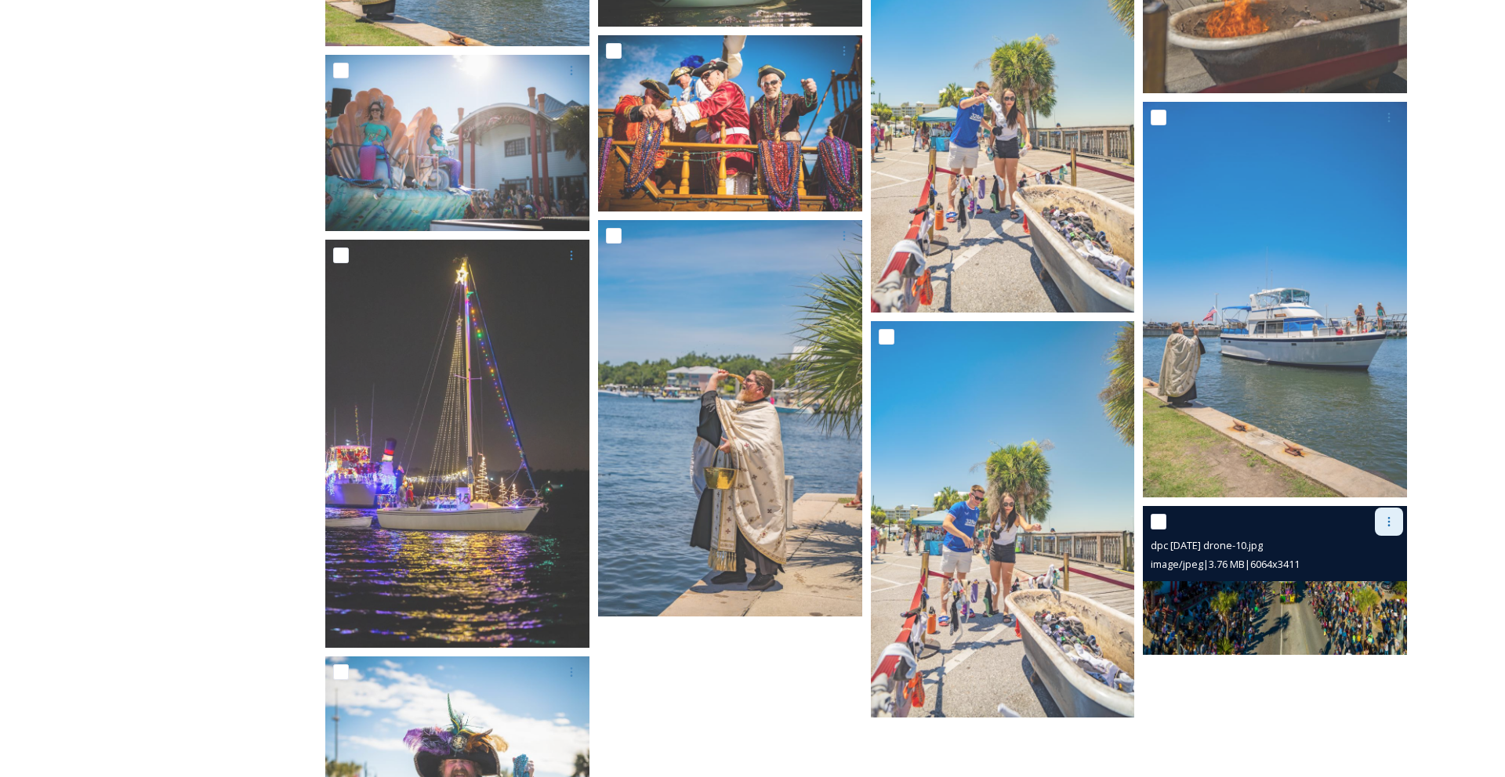
click at [1392, 516] on icon at bounding box center [1388, 522] width 13 height 13
click at [1371, 587] on span "Download" at bounding box center [1370, 586] width 48 height 15
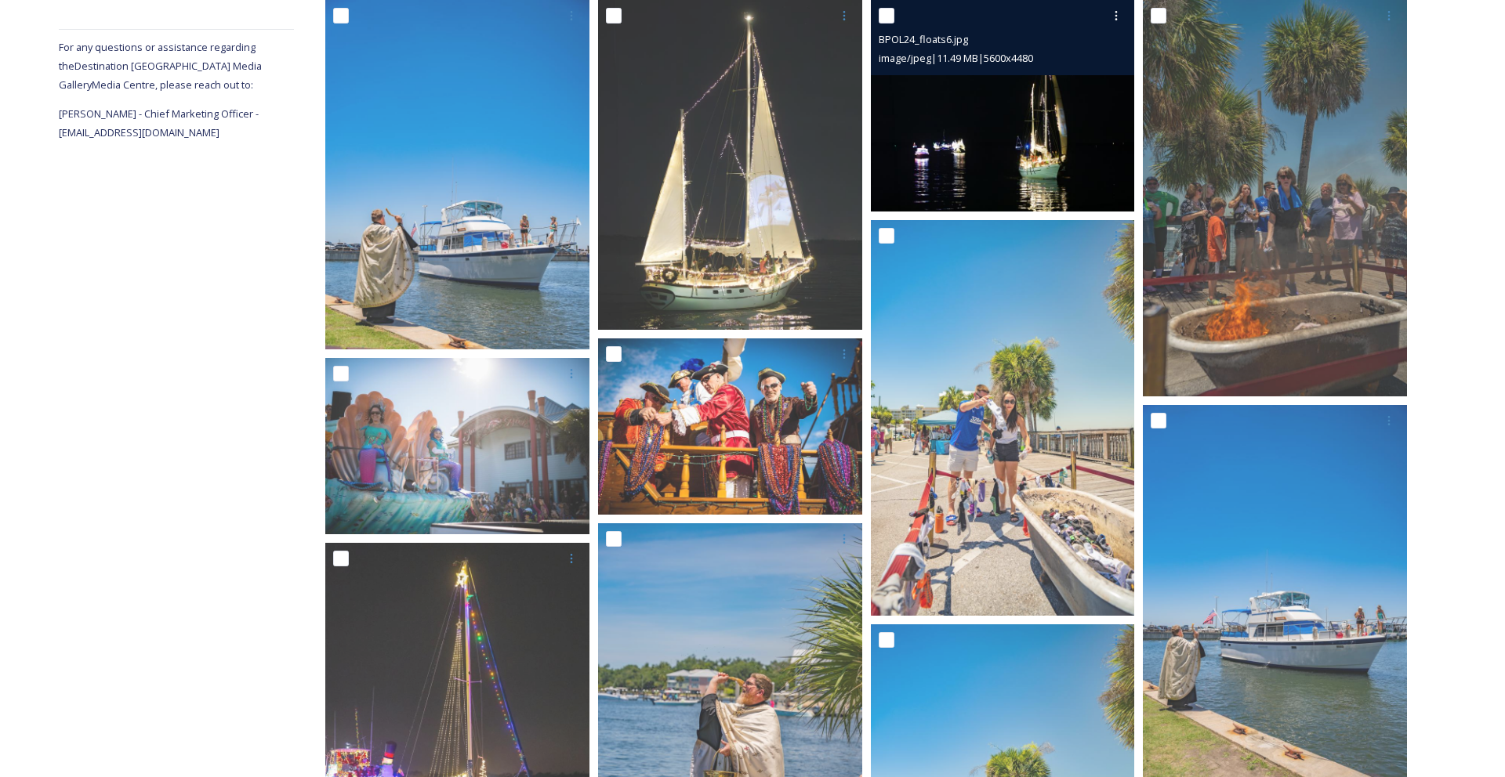
scroll to position [31, 0]
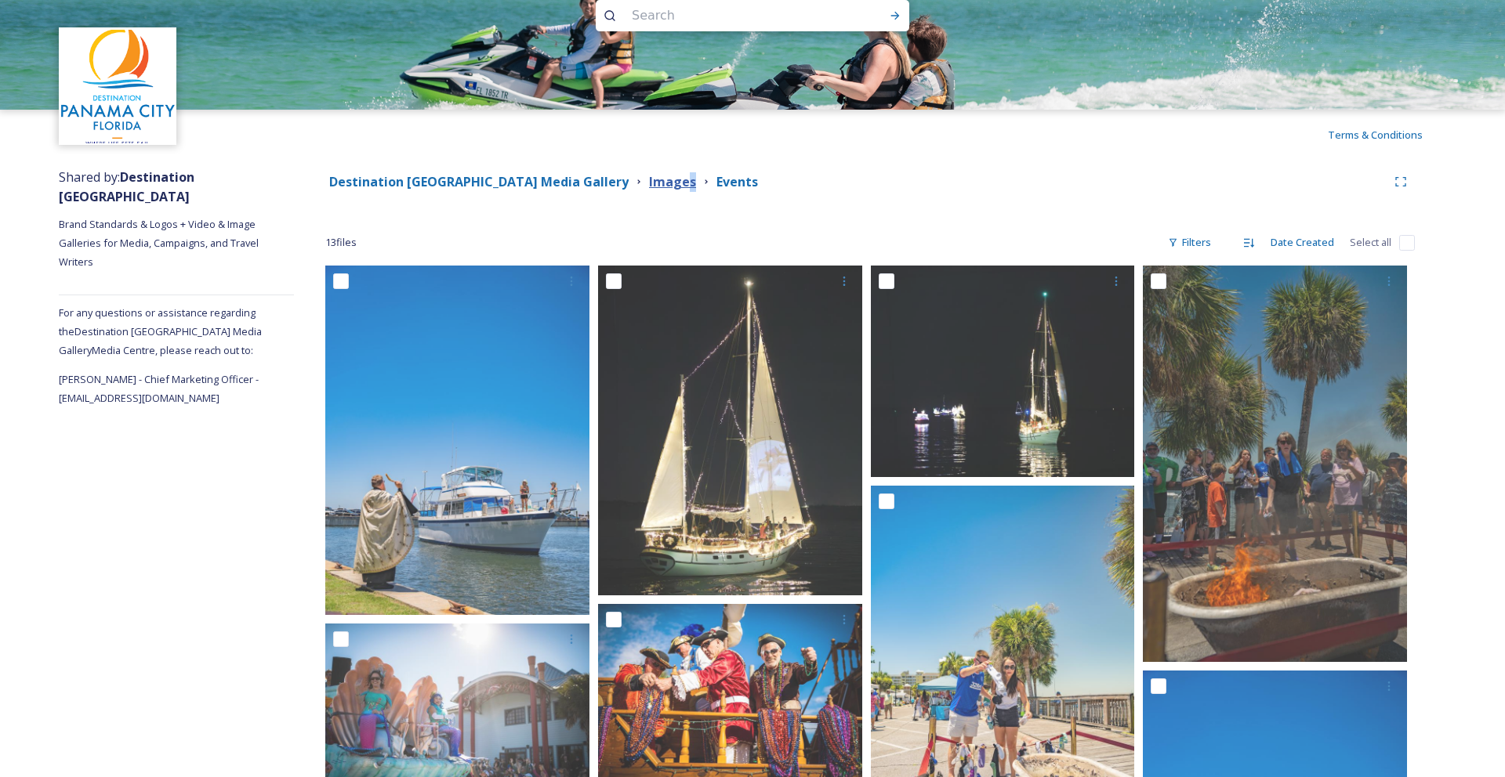
click at [649, 183] on strong "Images" at bounding box center [672, 181] width 47 height 17
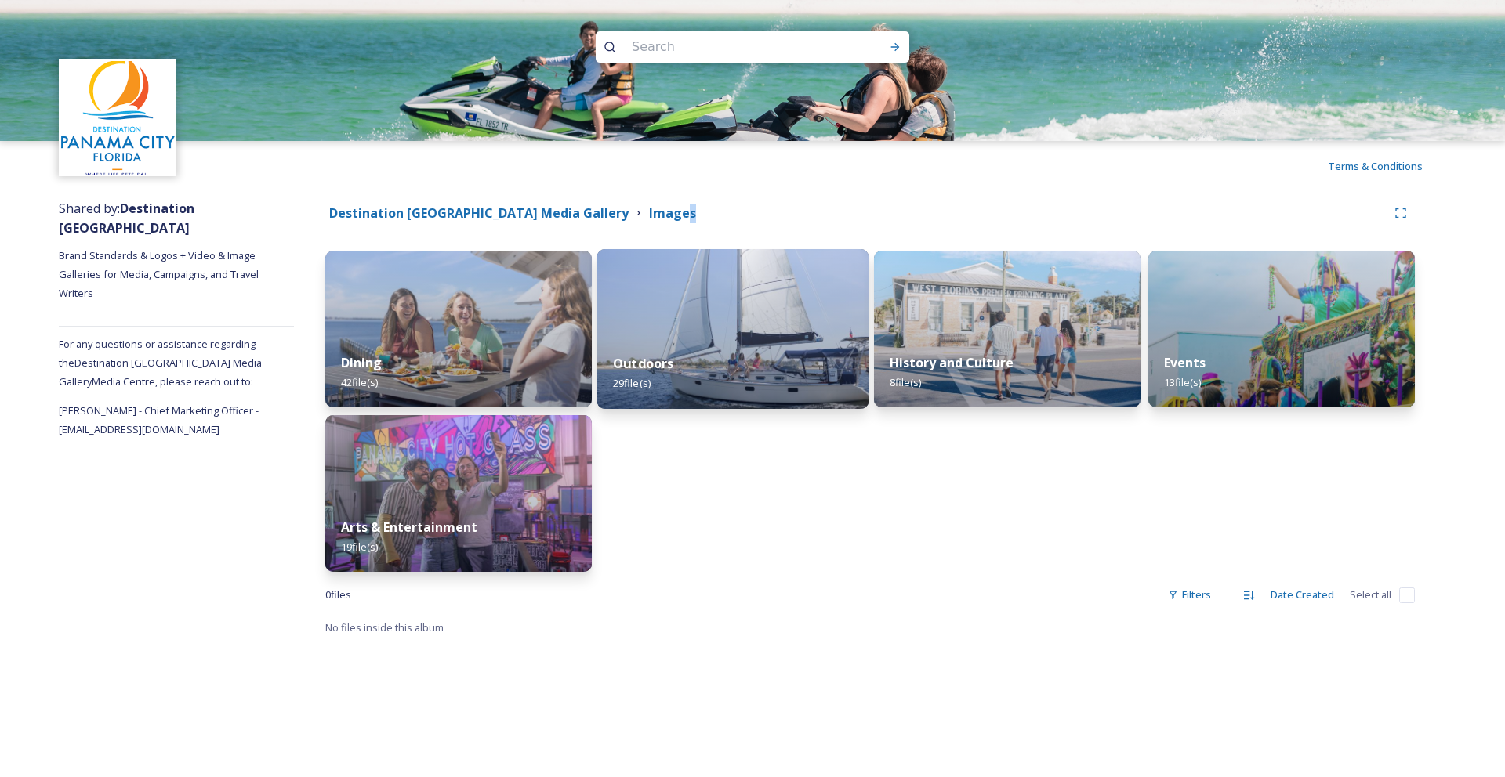
click at [746, 304] on img at bounding box center [733, 329] width 272 height 160
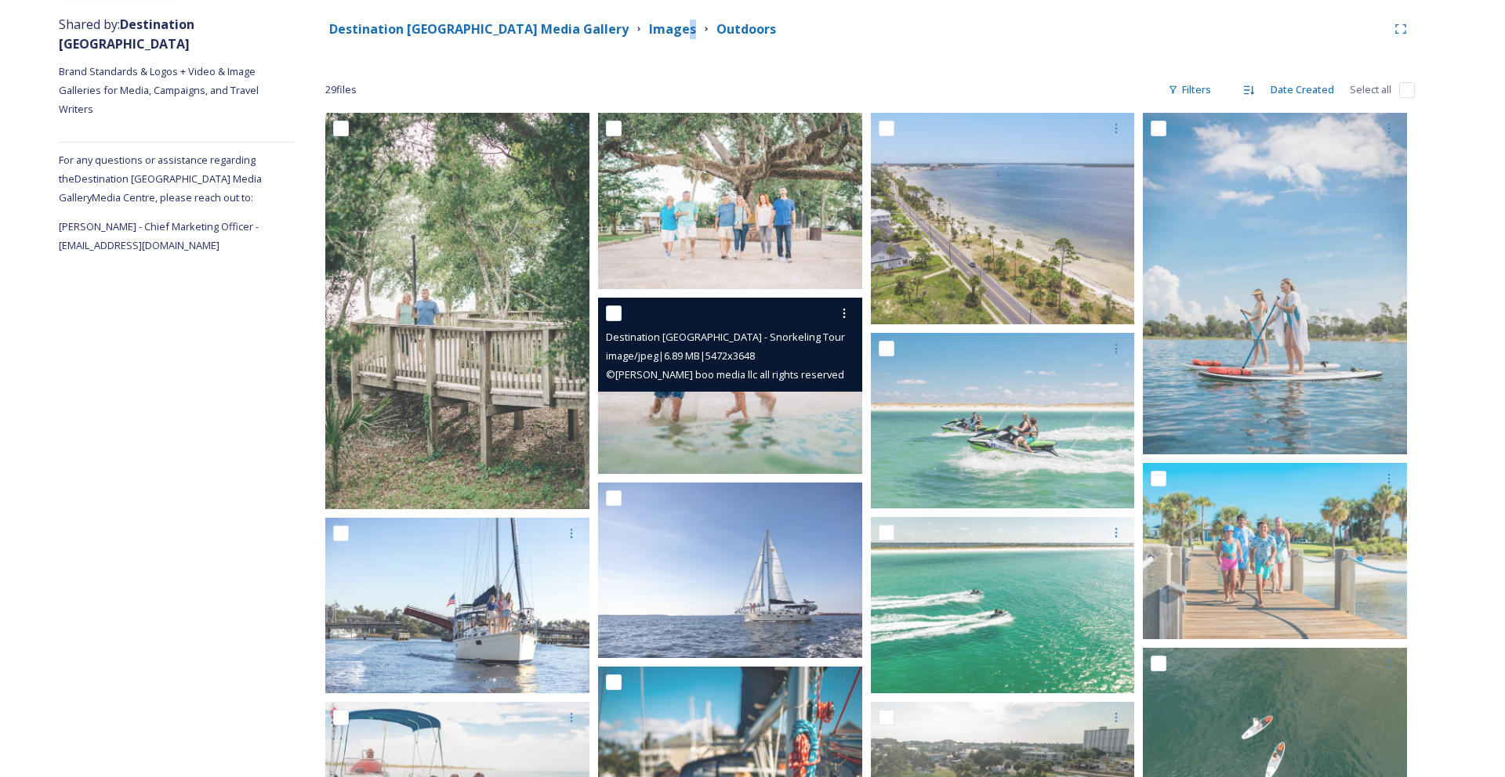
scroll to position [327, 0]
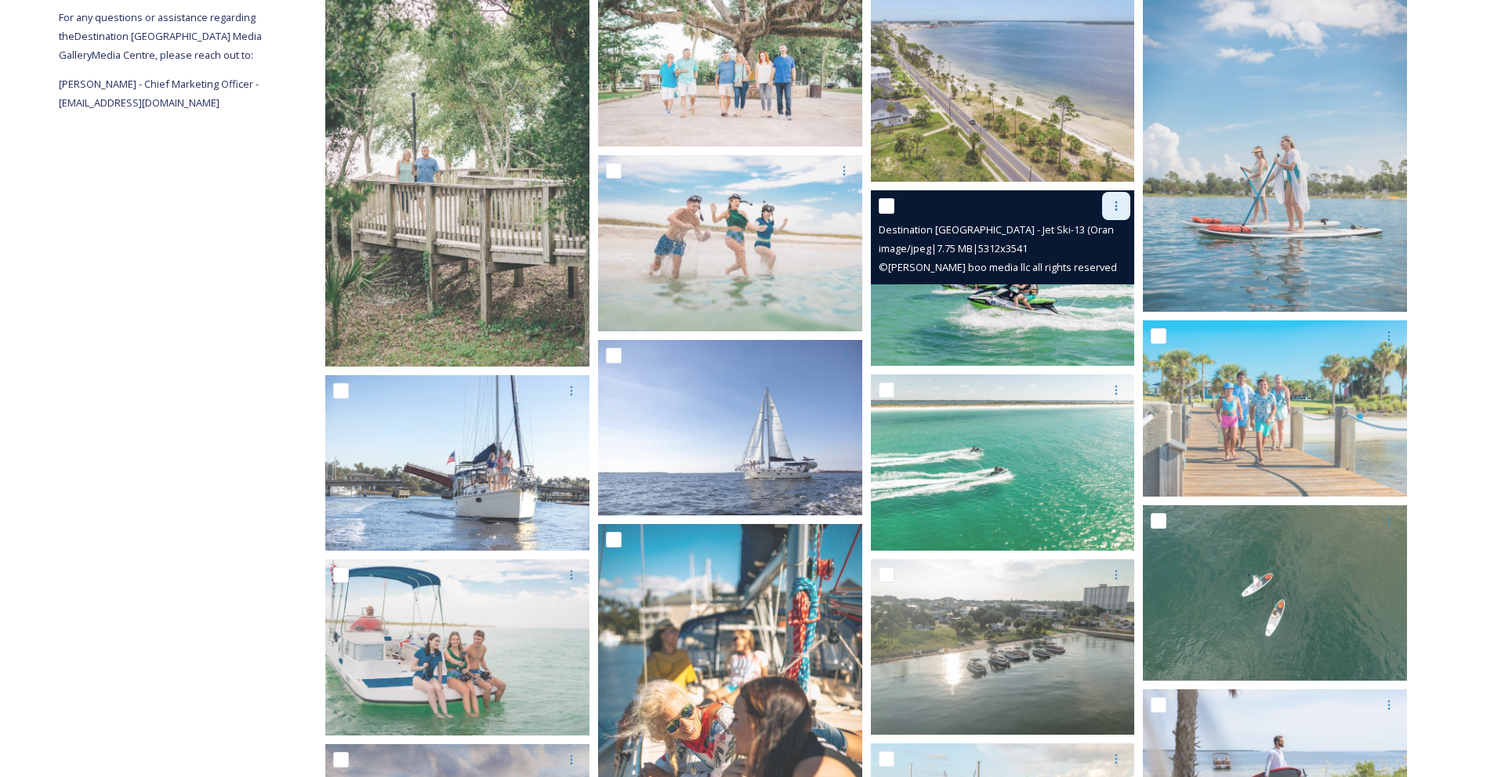
click at [1110, 201] on icon at bounding box center [1116, 206] width 13 height 13
click at [1103, 271] on span "Download" at bounding box center [1098, 270] width 48 height 15
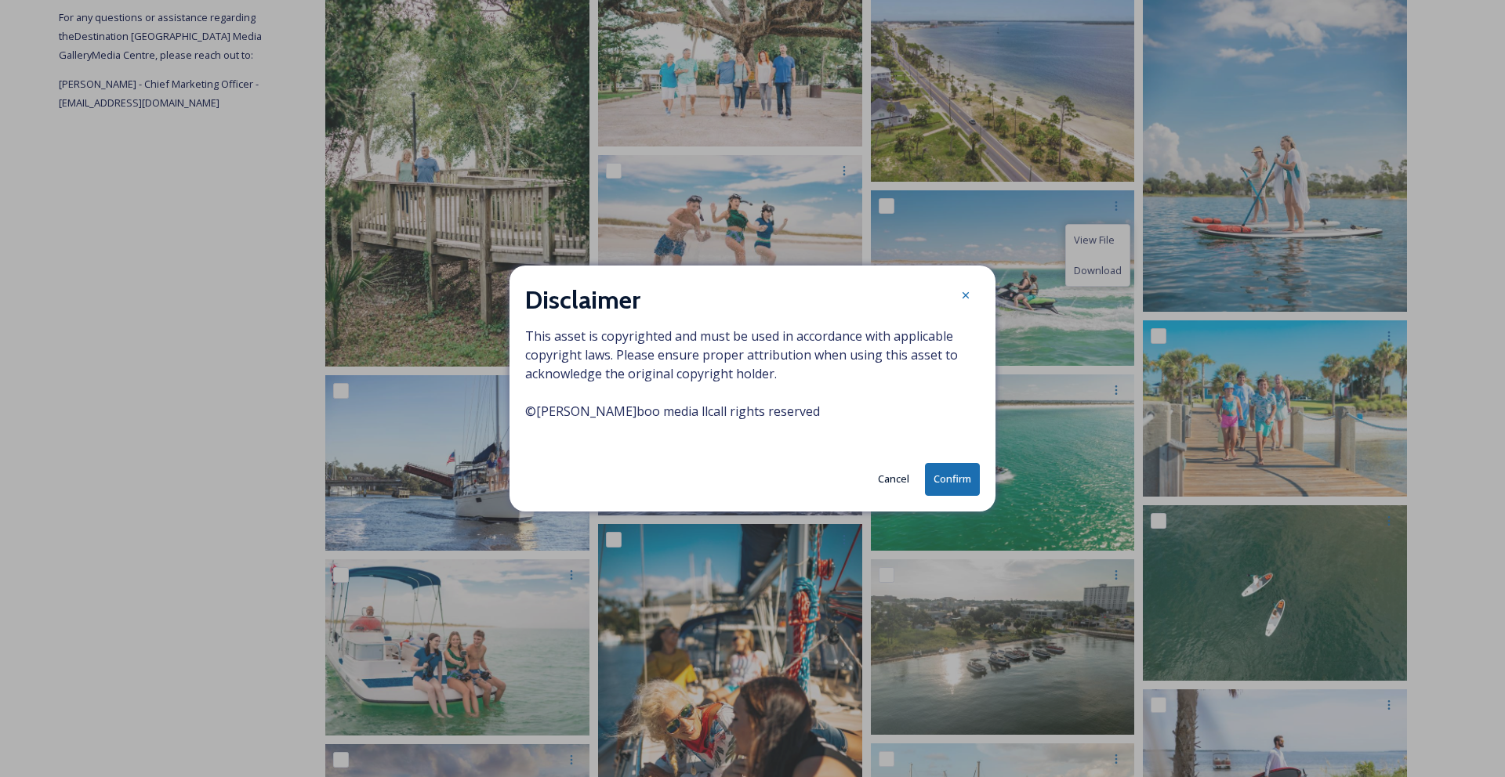
click at [958, 471] on button "Confirm" at bounding box center [952, 479] width 55 height 32
